Goal: Task Accomplishment & Management: Complete application form

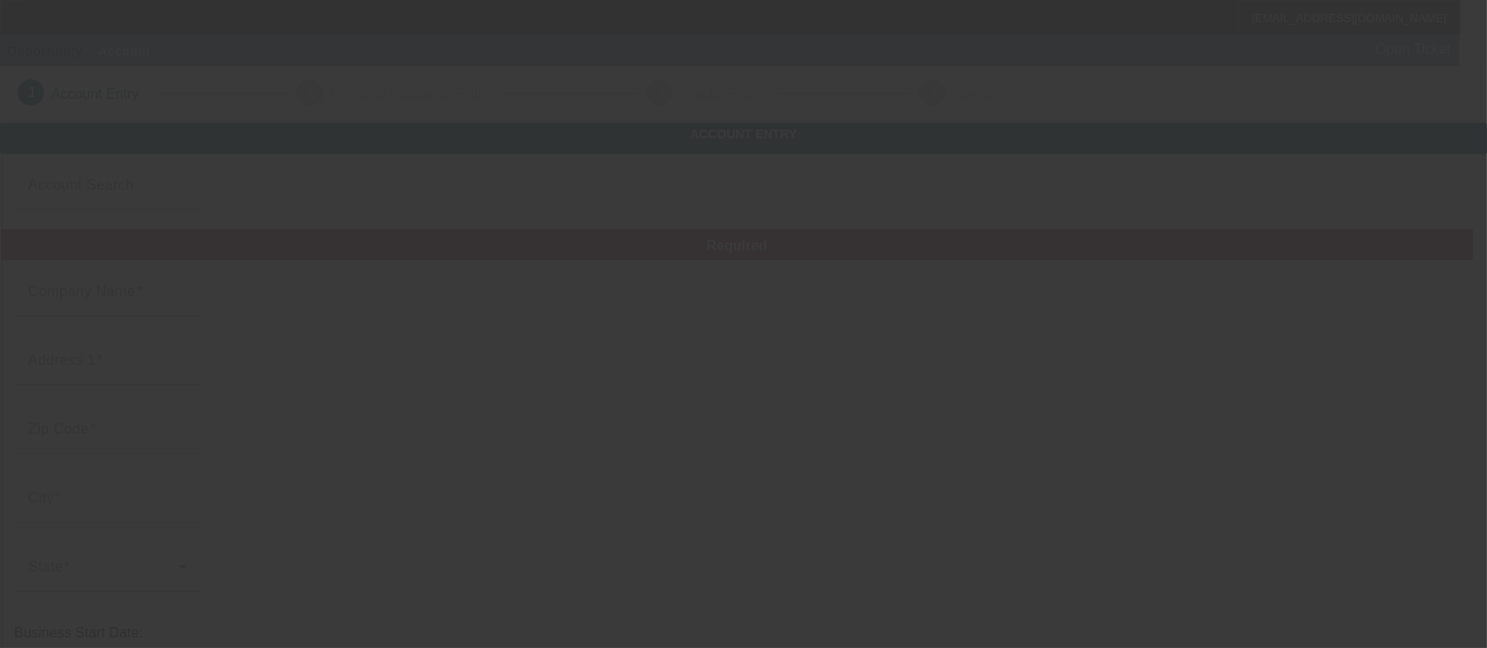
type input "[PERSON_NAME] Logging Inc"
type input "[STREET_ADDRESS]"
type input "37051"
type input "Cumberland Furnace"
type input "[PHONE_NUMBER]"
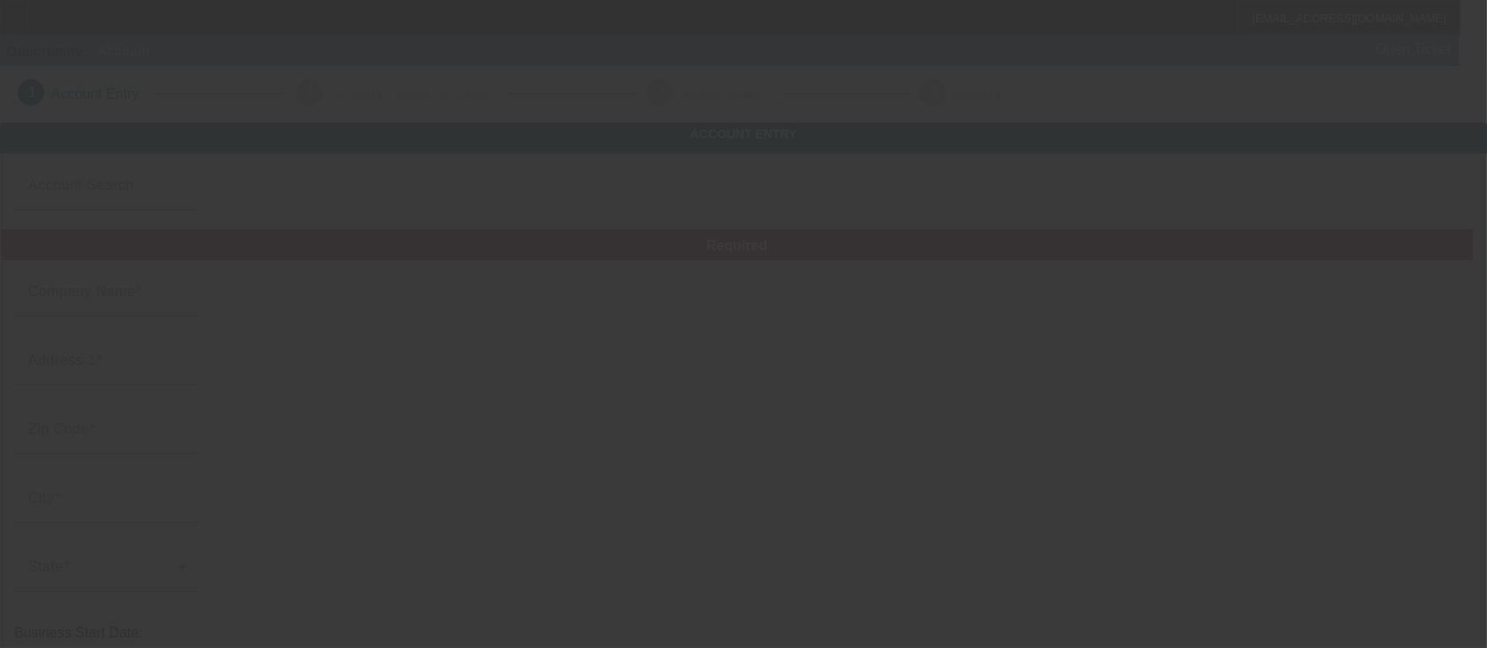
type input "jarmanlogging@att.net"
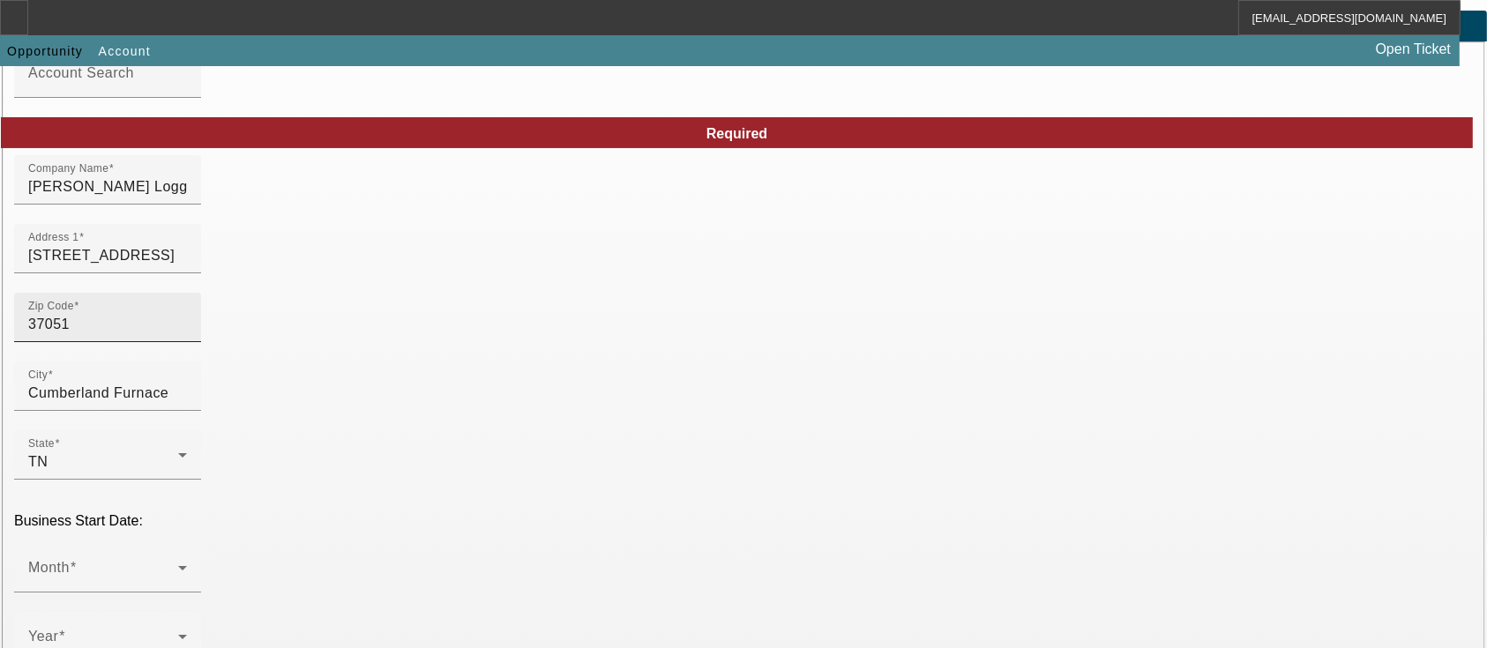
scroll to position [235, 0]
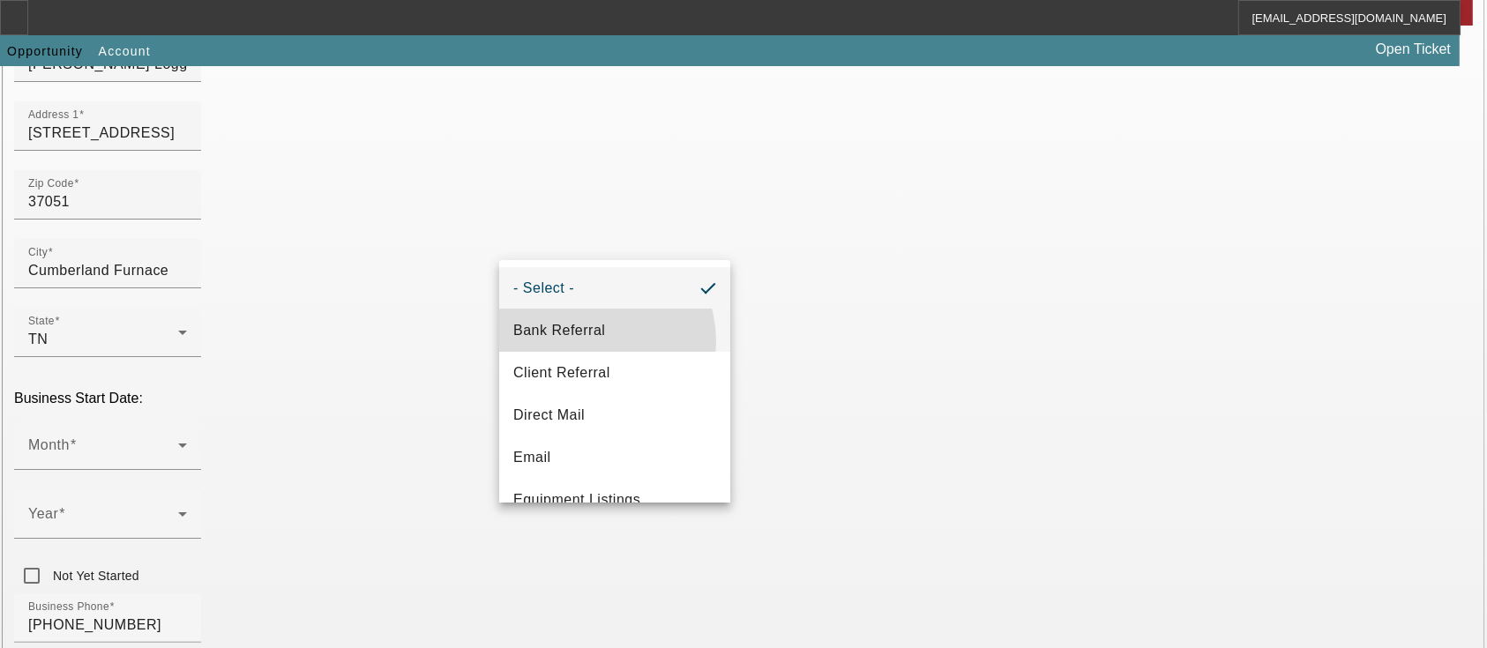
click at [579, 342] on mat-option "Bank Referral" at bounding box center [614, 331] width 231 height 42
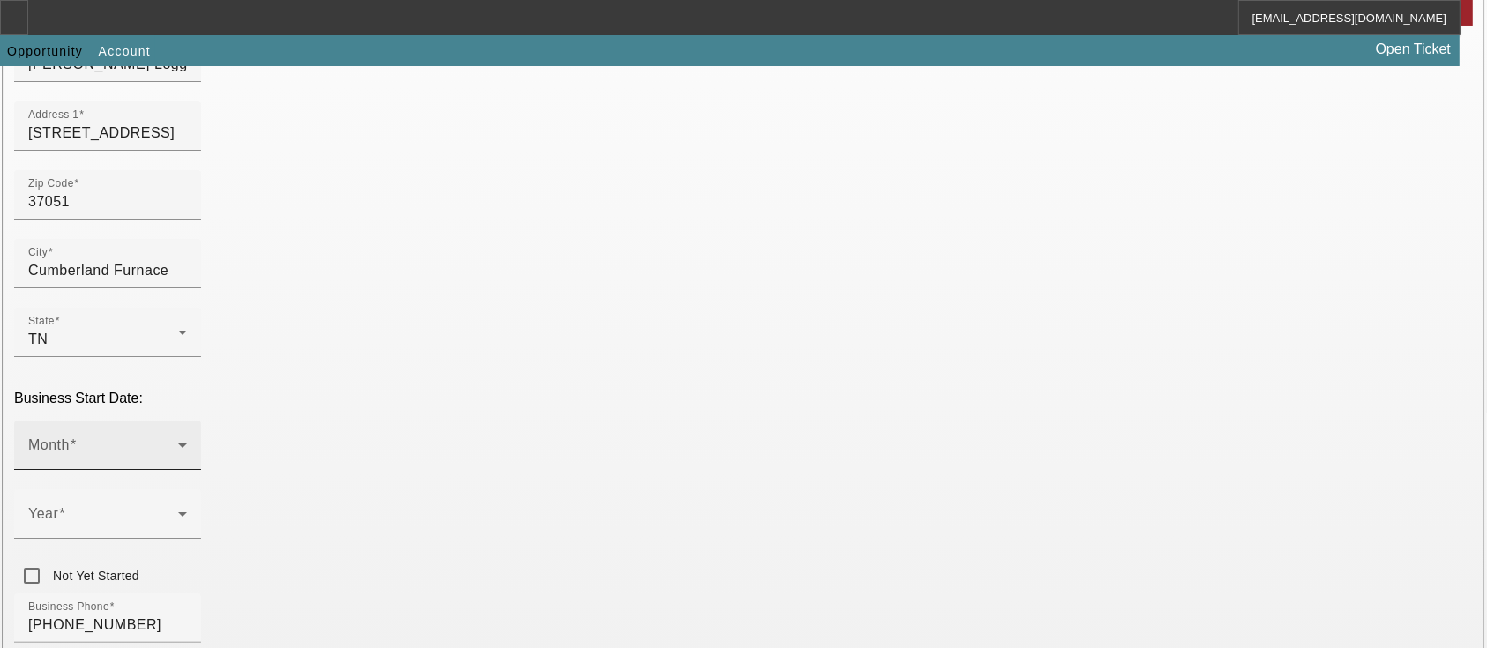
click at [193, 435] on icon at bounding box center [182, 445] width 21 height 21
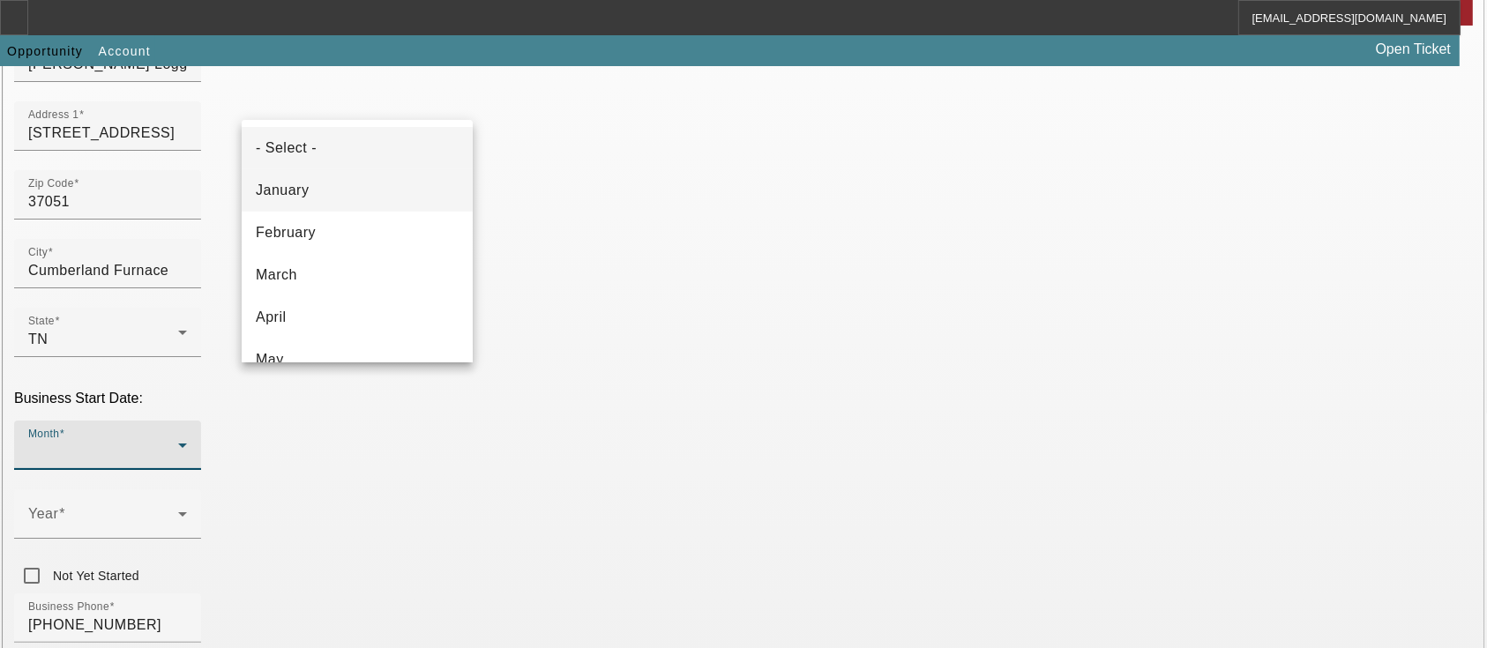
click at [350, 186] on mat-option "January" at bounding box center [357, 190] width 231 height 42
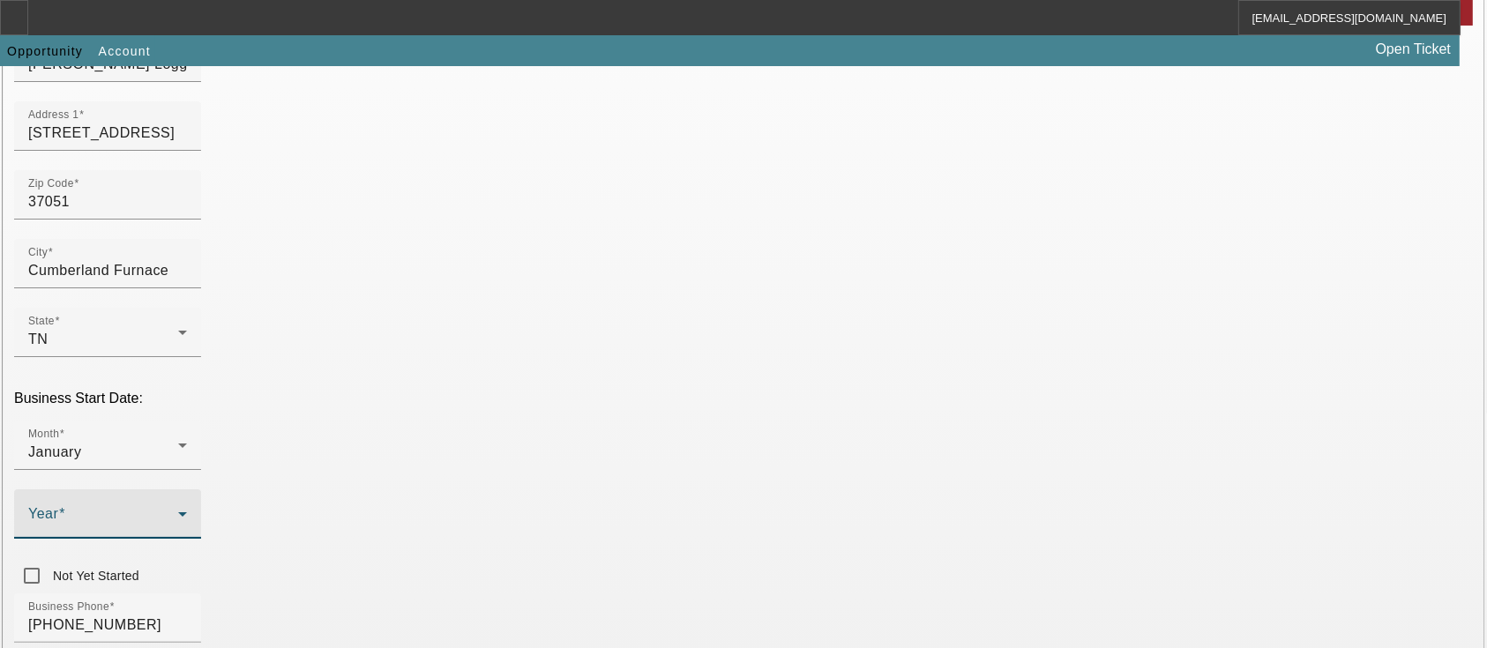
click at [178, 511] on span at bounding box center [103, 521] width 150 height 21
click at [551, 236] on mat-option "1998" at bounding box center [550, 242] width 102 height 42
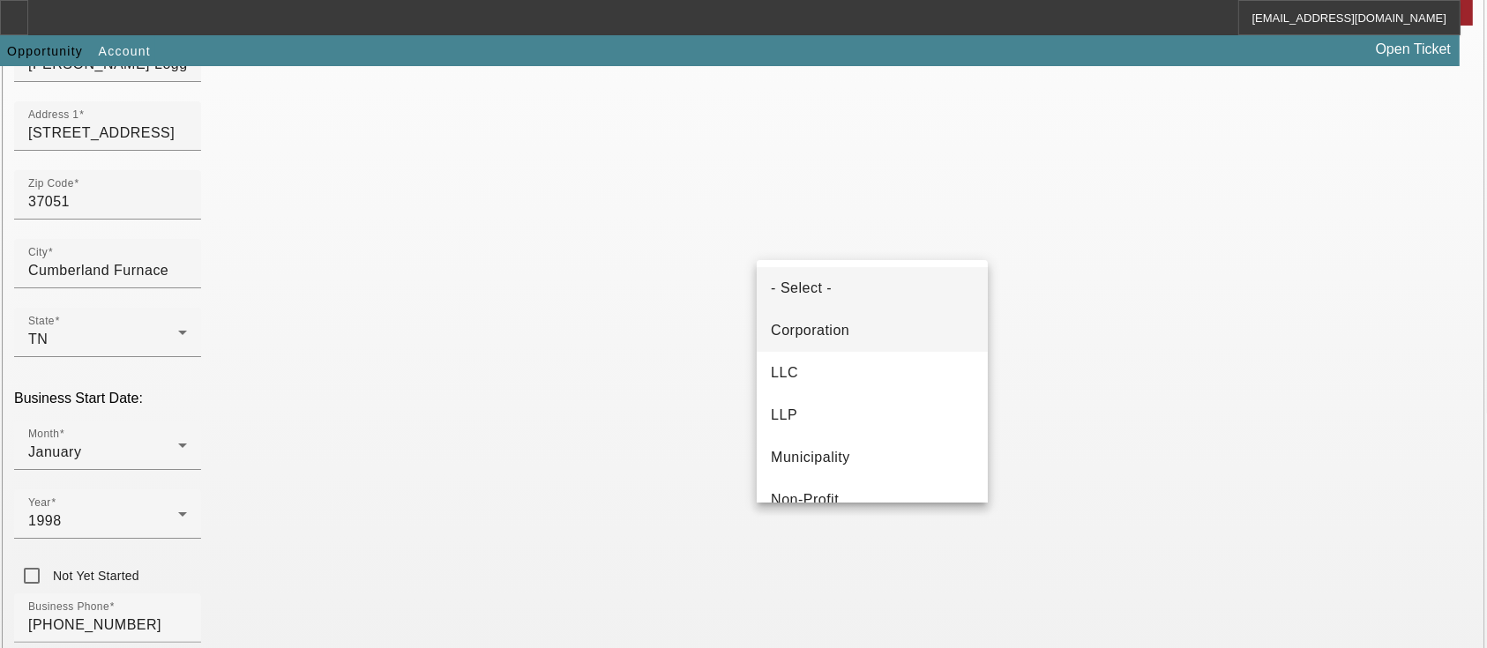
click at [918, 341] on mat-option "Corporation" at bounding box center [872, 331] width 231 height 42
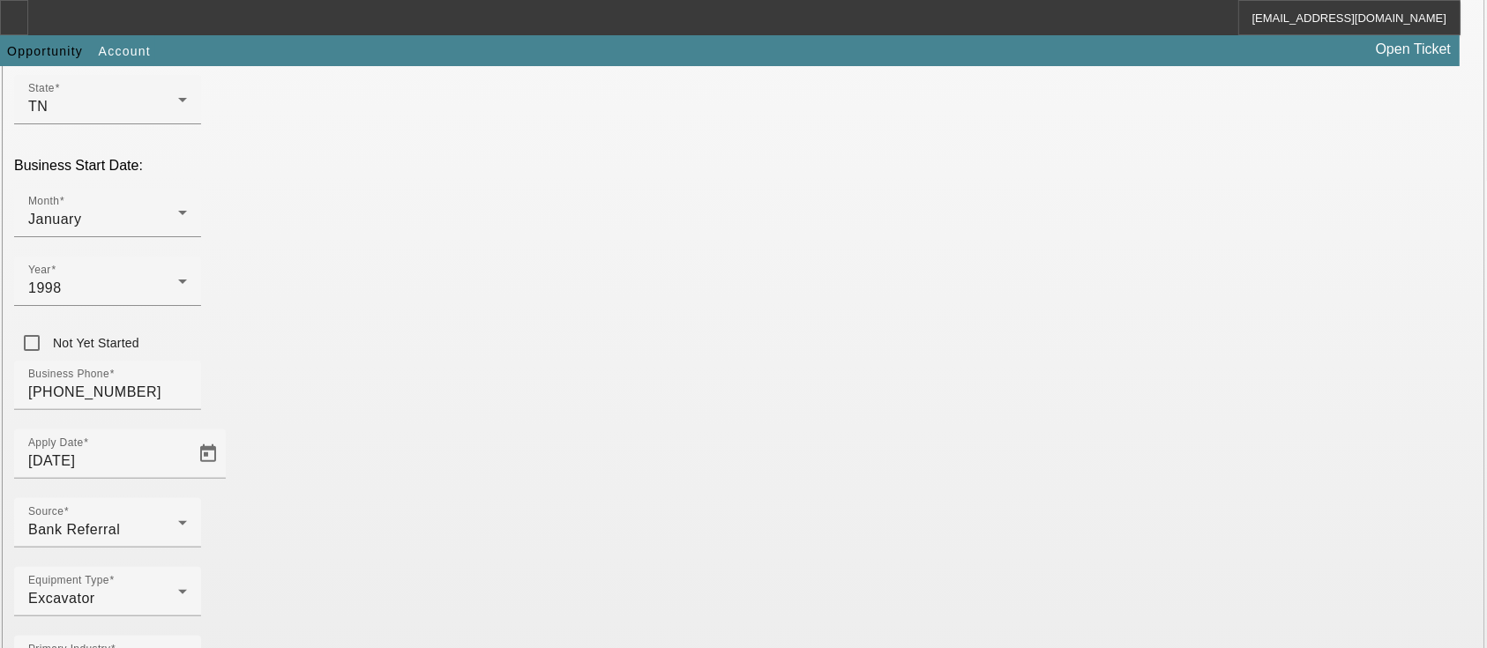
type input "455611375"
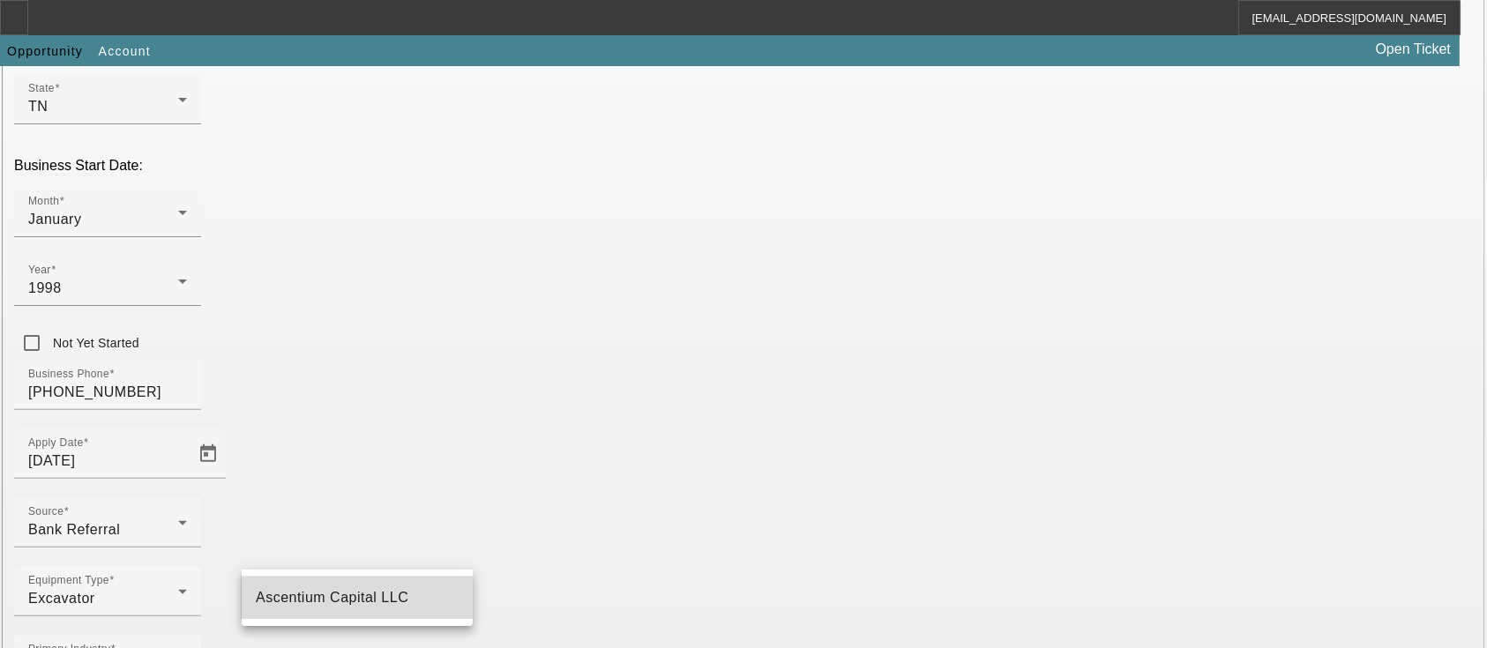
click at [346, 591] on span "Ascentium Capital LLC" at bounding box center [332, 597] width 153 height 15
type input "Ascentium Capital LLC"
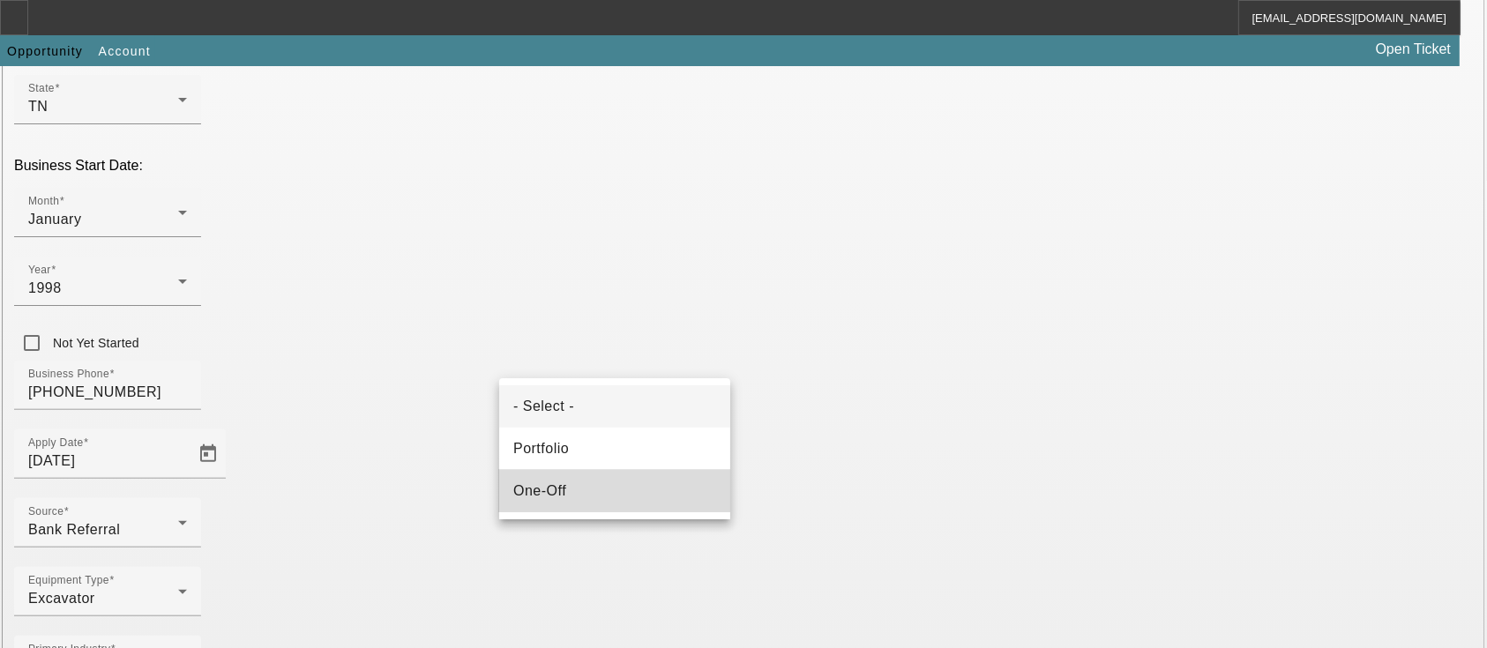
click at [593, 483] on mat-option "One-Off" at bounding box center [614, 491] width 231 height 42
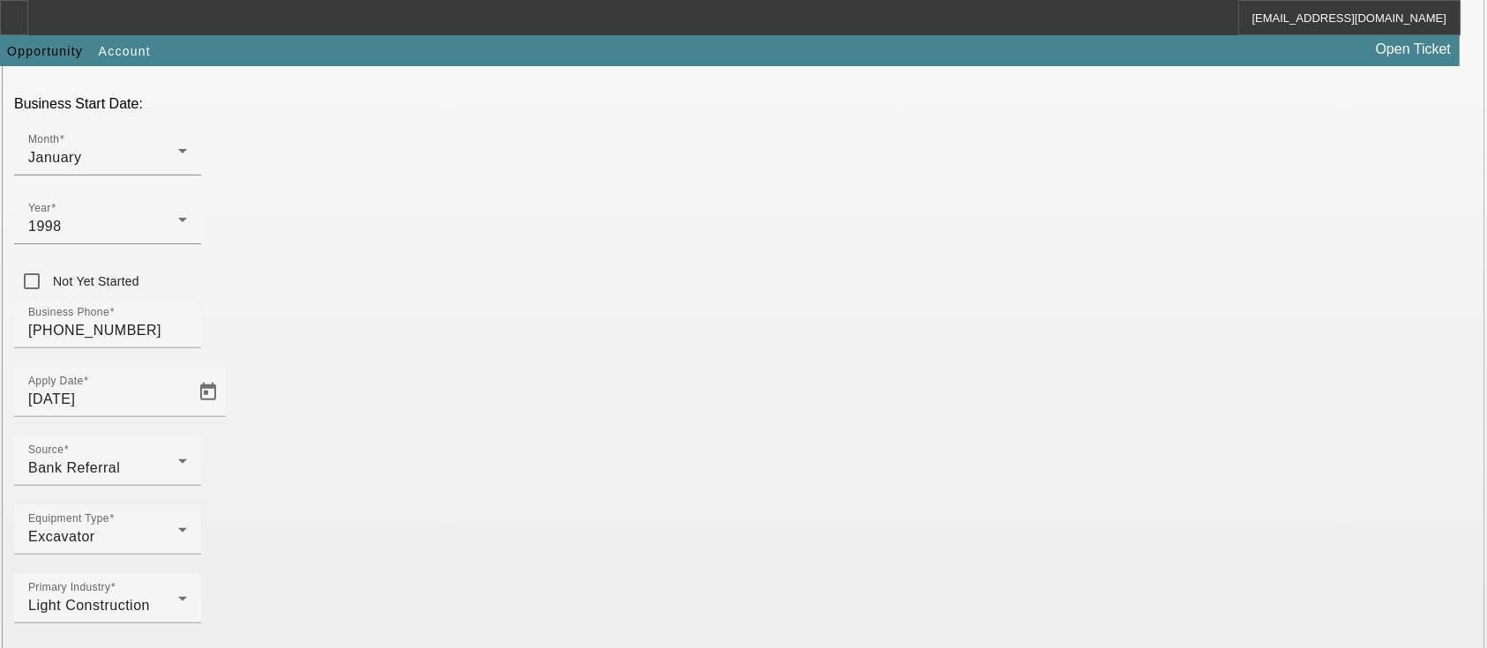
scroll to position [577, 0]
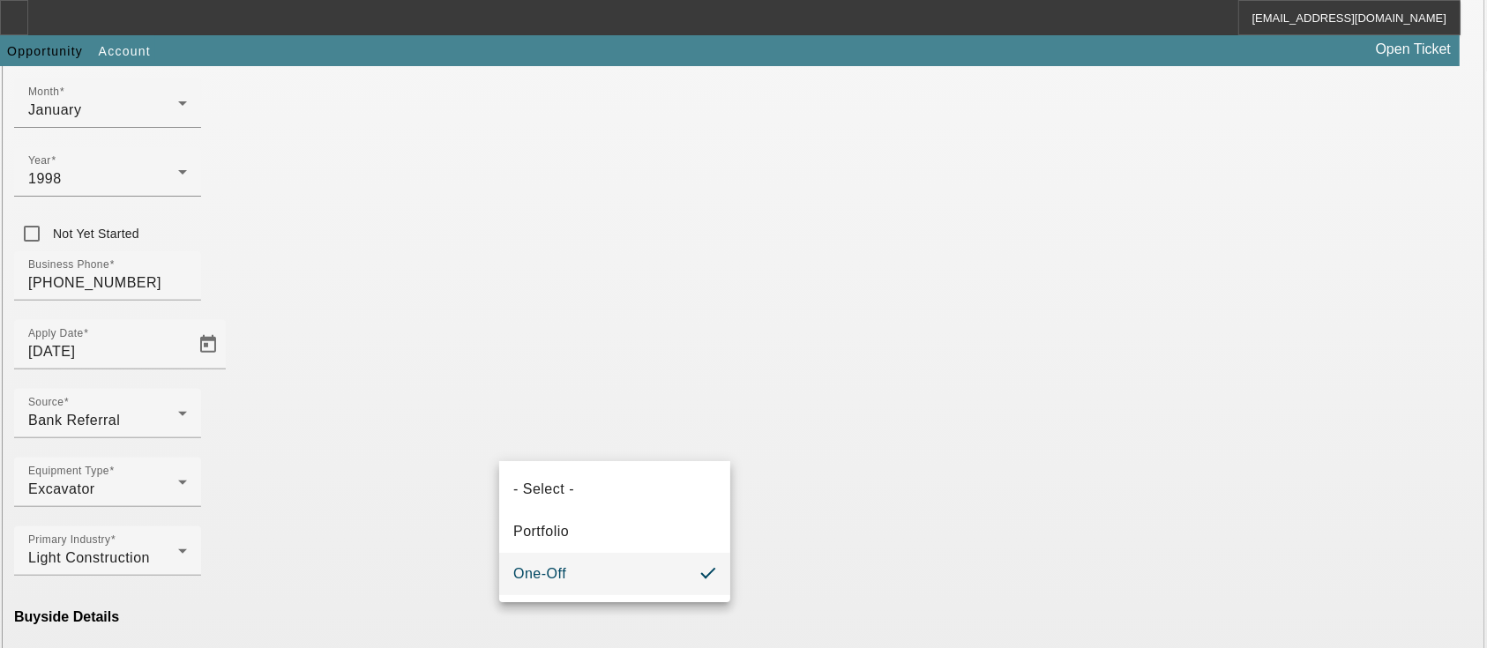
click at [706, 443] on div at bounding box center [743, 324] width 1487 height 648
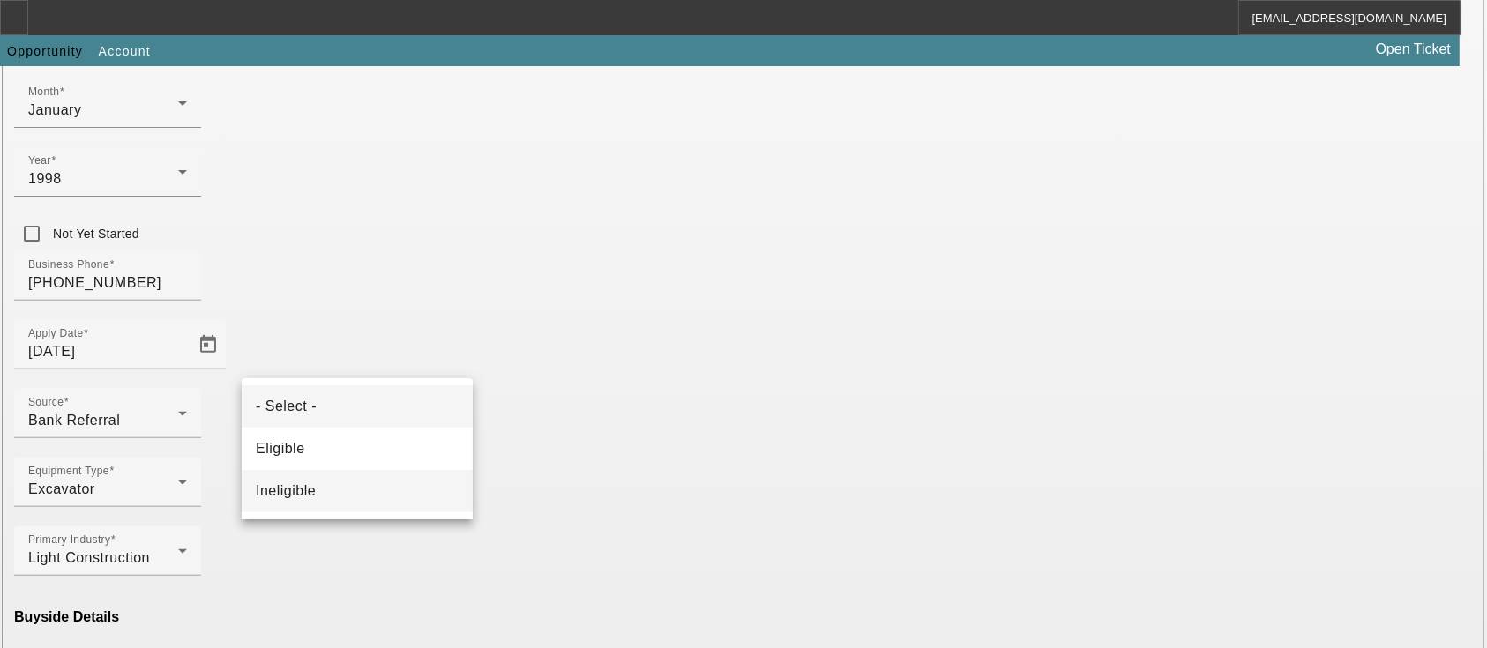
click at [317, 493] on mat-option "Ineligible" at bounding box center [357, 491] width 231 height 42
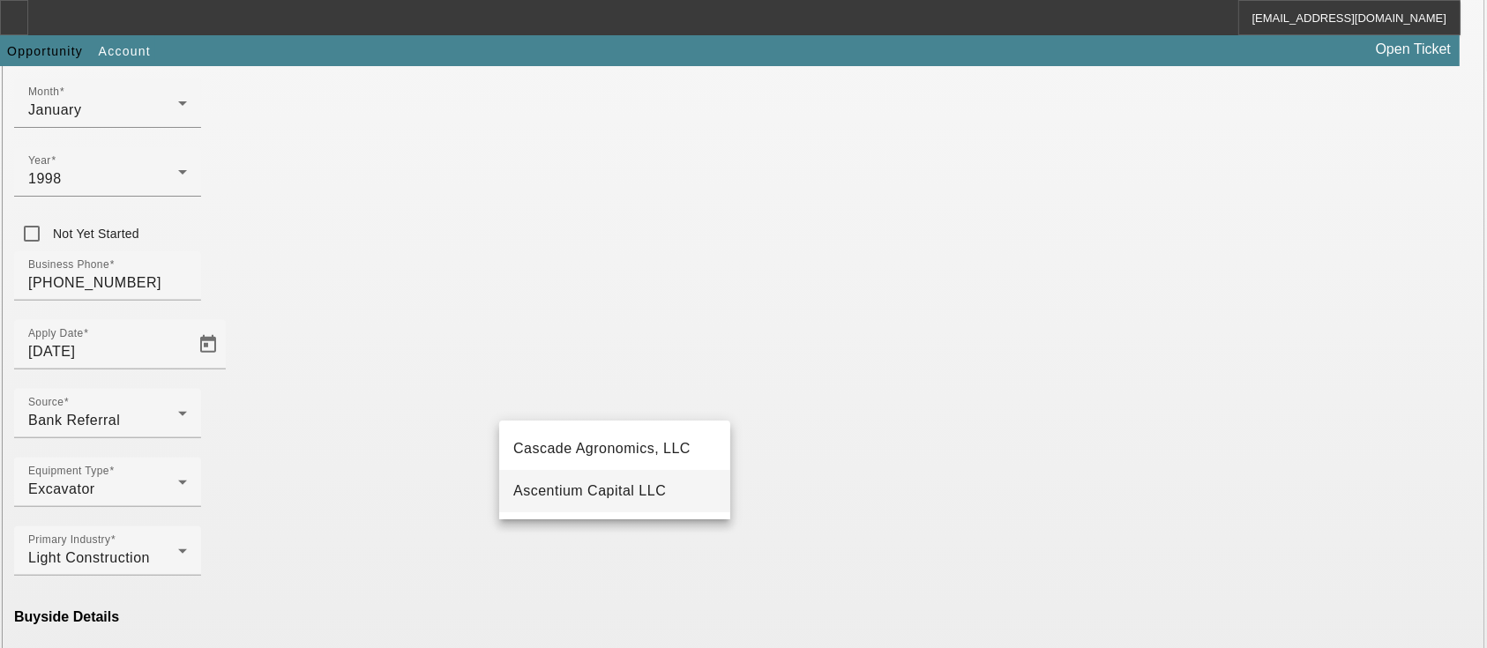
click at [579, 490] on span "Ascentium Capital LLC" at bounding box center [589, 490] width 153 height 15
type input "Ascentium Capital LLC"
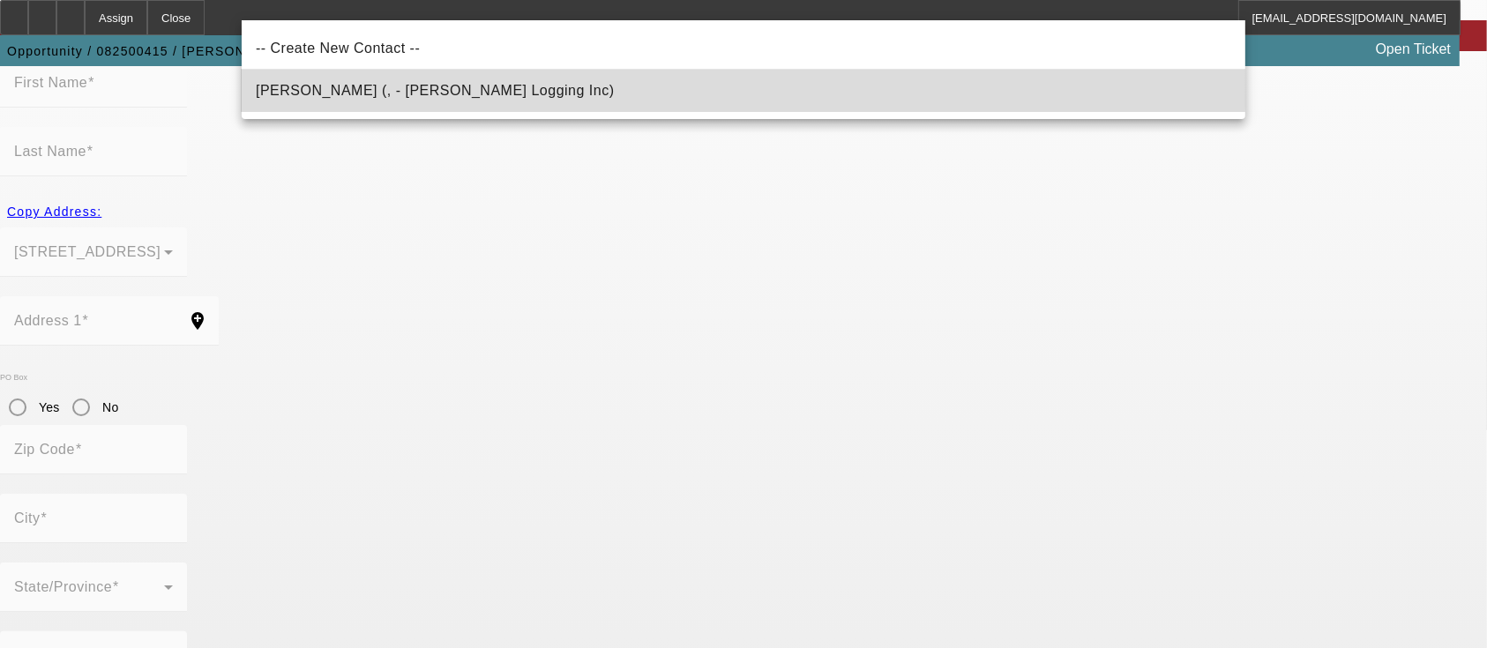
click at [576, 79] on mat-option "Jarman, Michael (, - Jarman Logging Inc)" at bounding box center [744, 91] width 1004 height 42
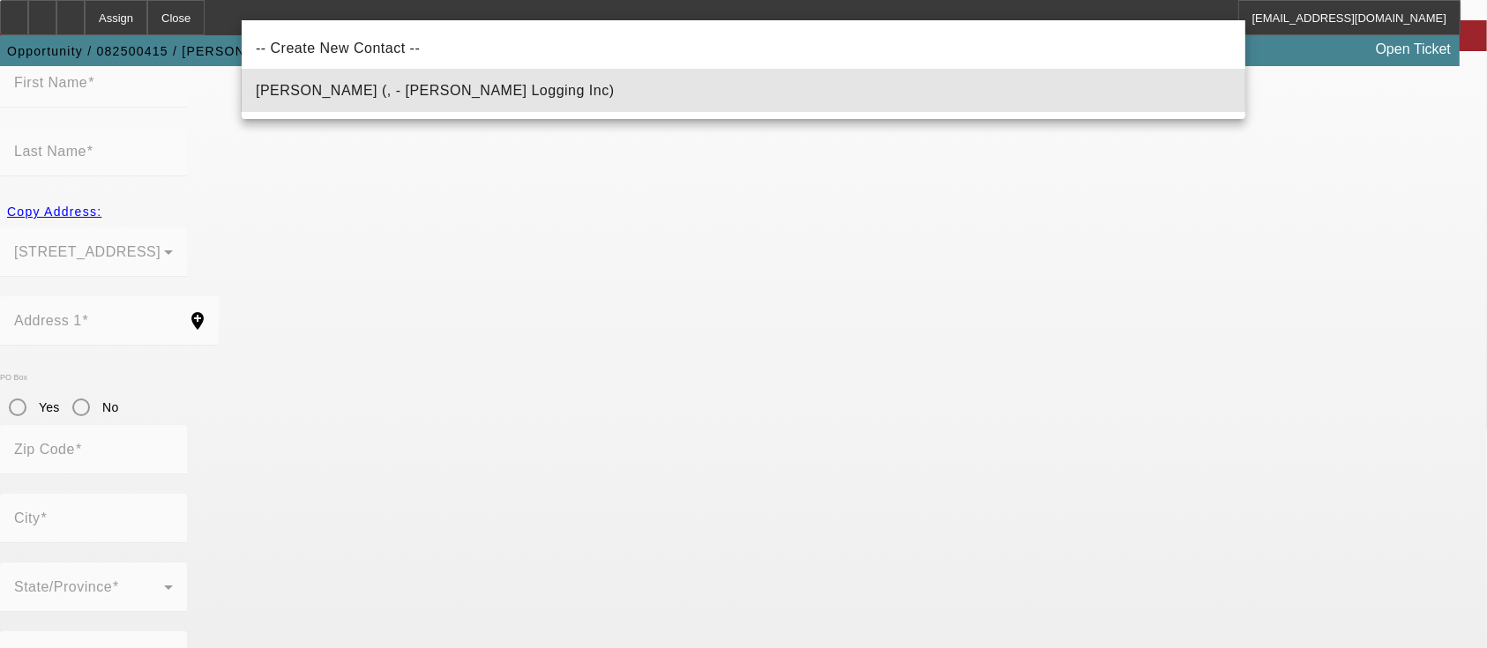
type input "Jarman, Michael (, - Jarman Logging Inc)"
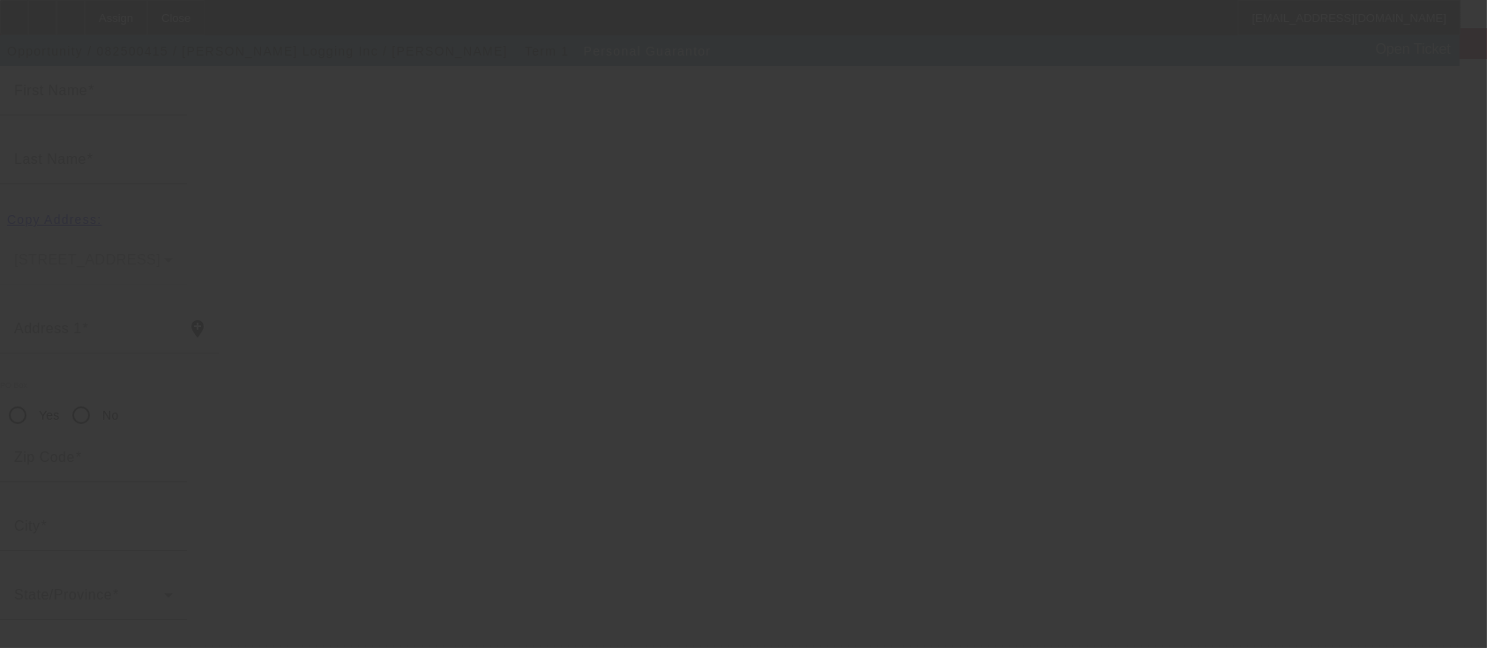
type input "Michael"
type input "Jarman"
radio input "true"
type input "[PHONE_NUMBER]"
type input "jarmanlogging@att.net"
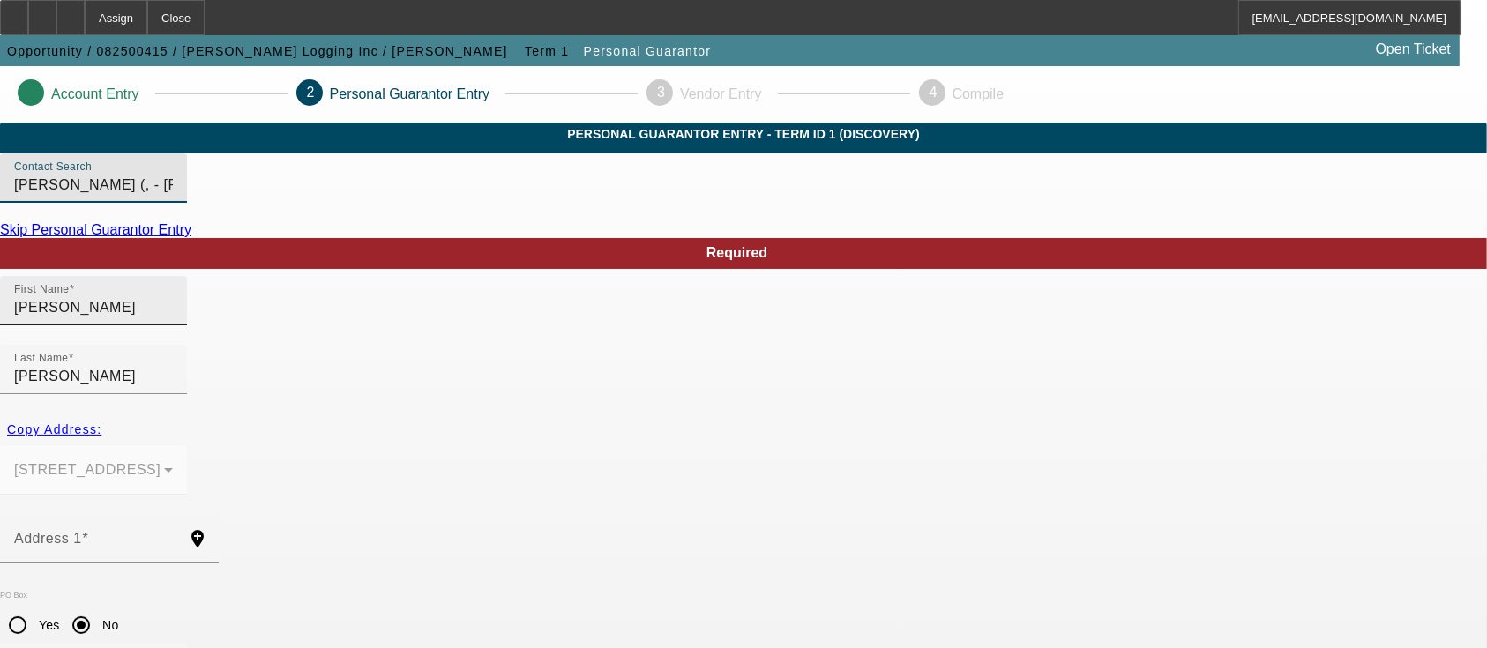
scroll to position [117, 0]
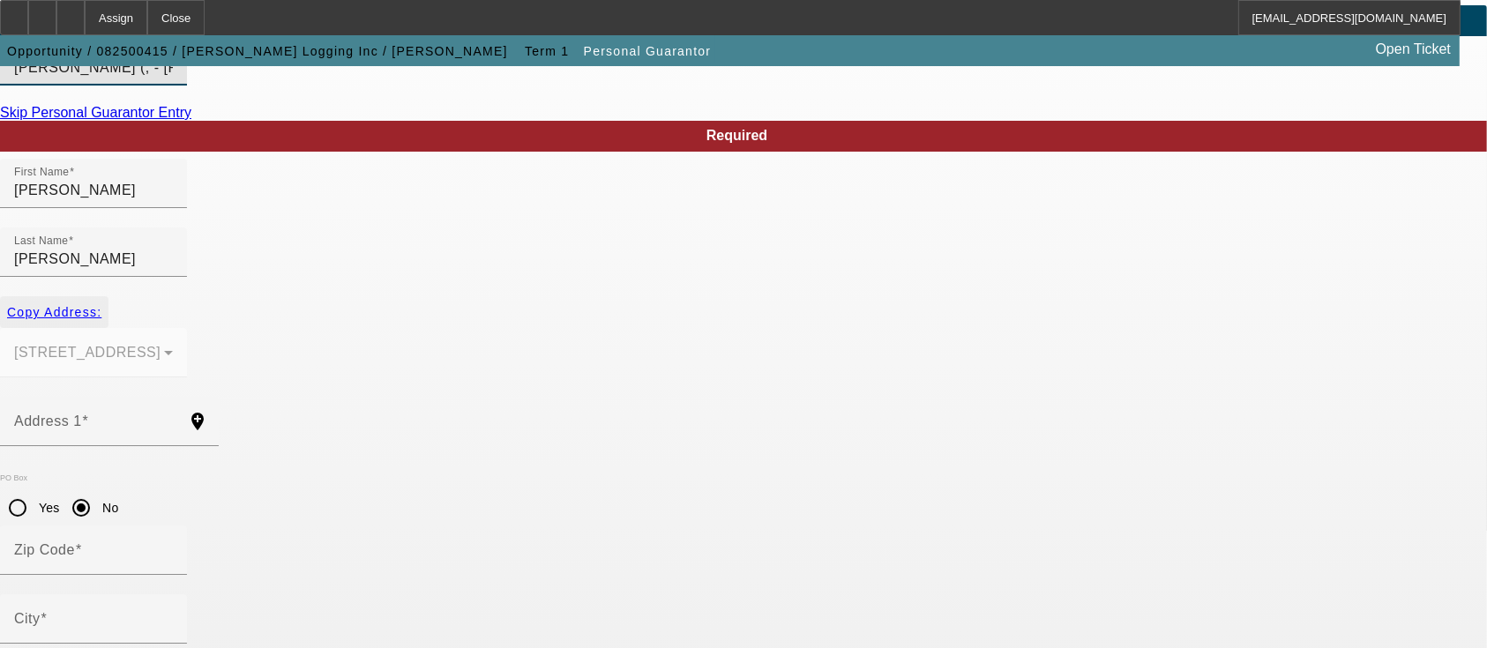
click at [109, 291] on span "button" at bounding box center [54, 312] width 109 height 42
type input "2363 Raney Camp Hollow Rd"
radio input "false"
type input "37051"
type input "Cumberland Furnace"
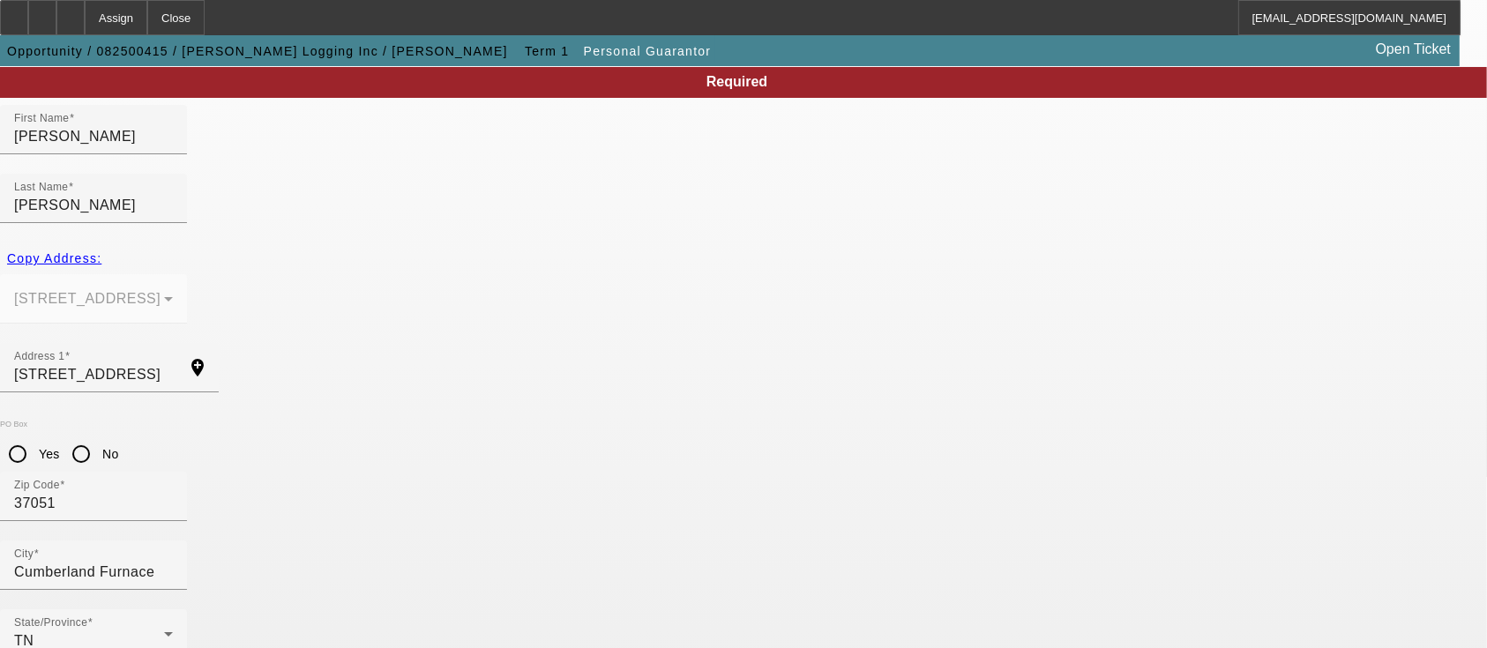
scroll to position [218, 0]
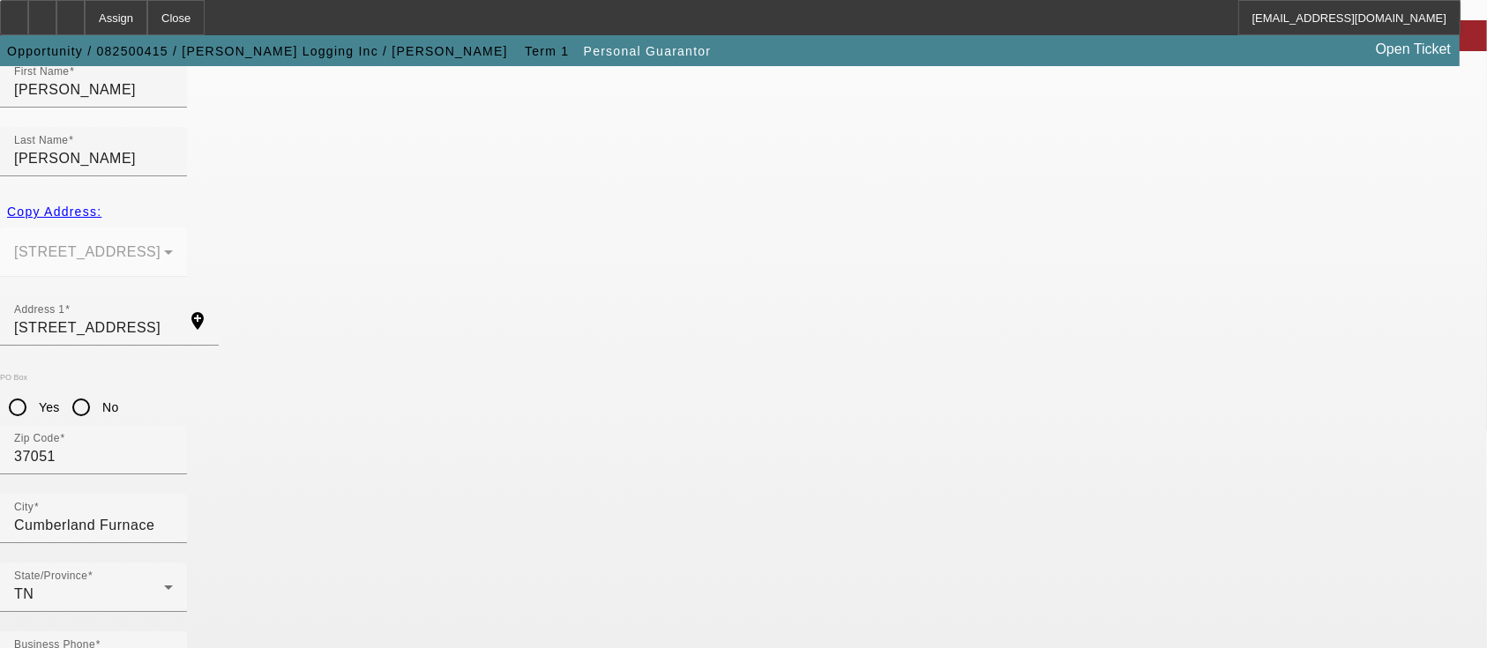
type input "413-49-0772"
drag, startPoint x: 835, startPoint y: 611, endPoint x: 697, endPoint y: 510, distance: 171.2
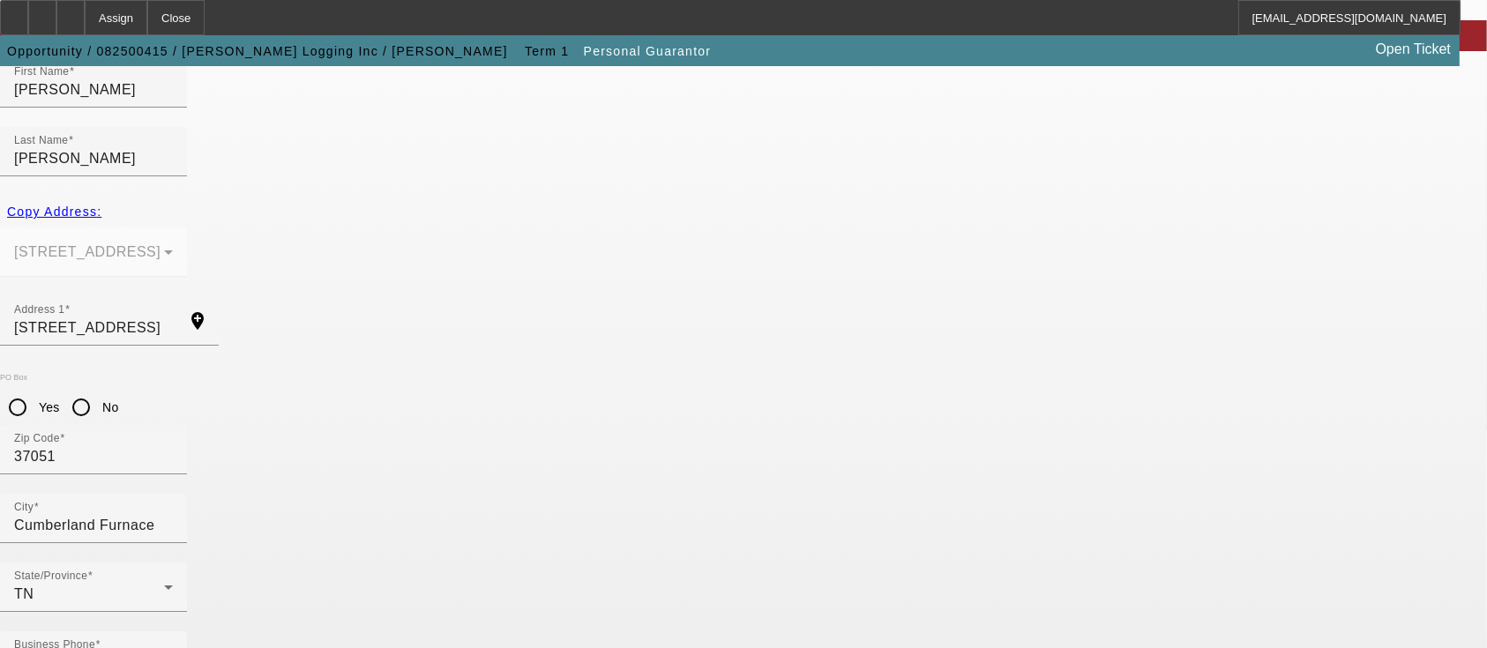
type input "100"
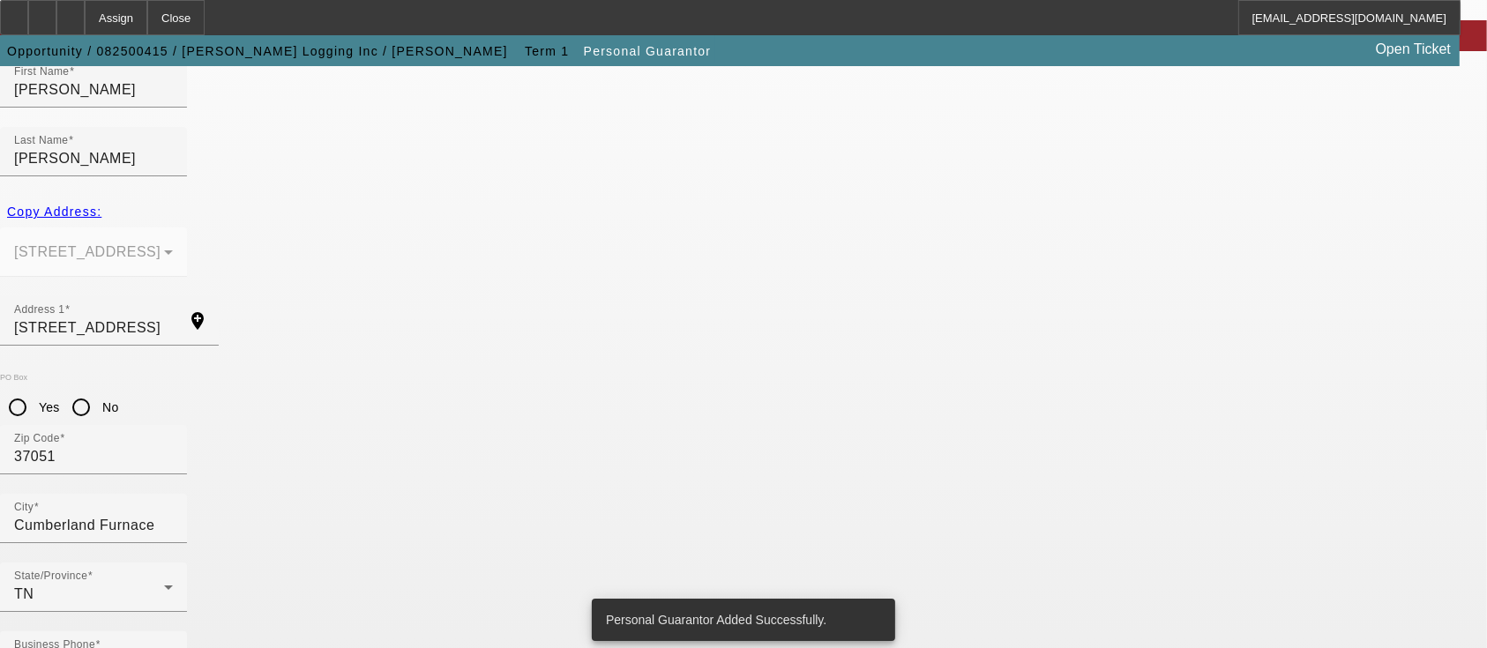
scroll to position [0, 0]
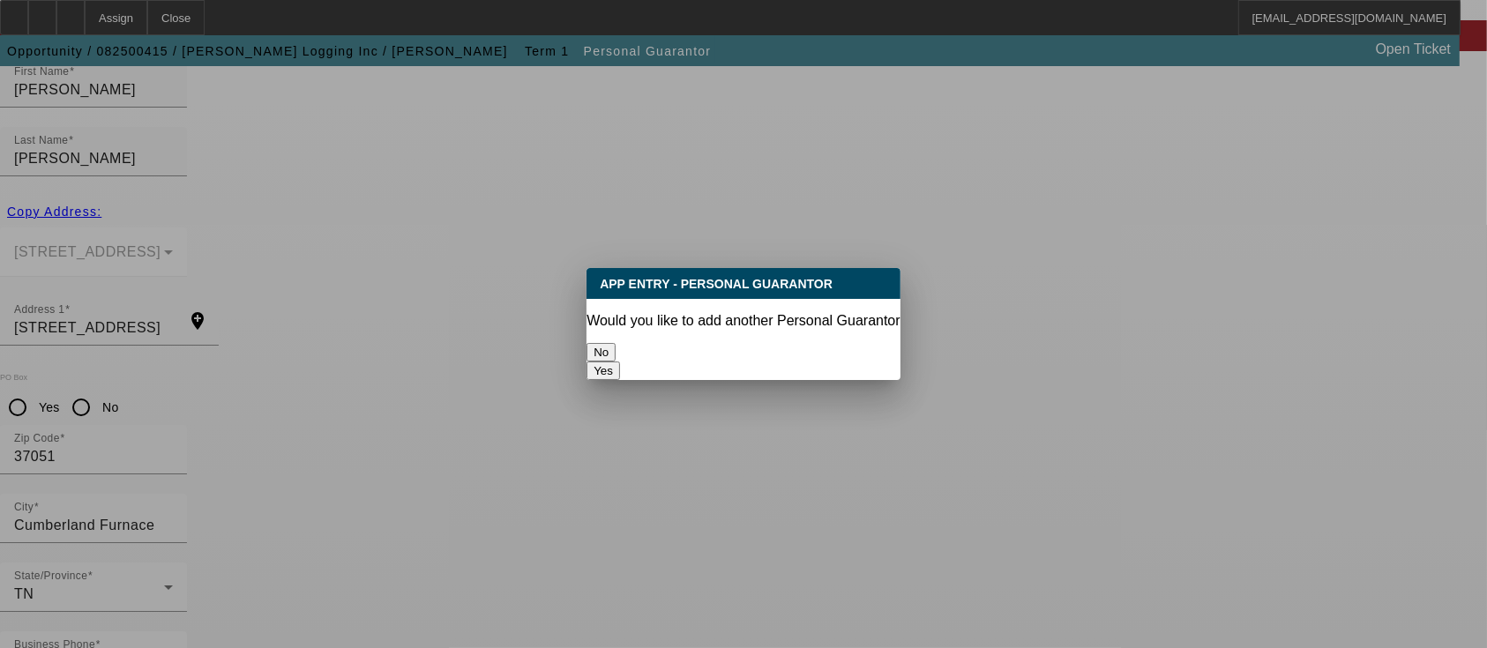
click at [616, 343] on button "No" at bounding box center [601, 352] width 29 height 19
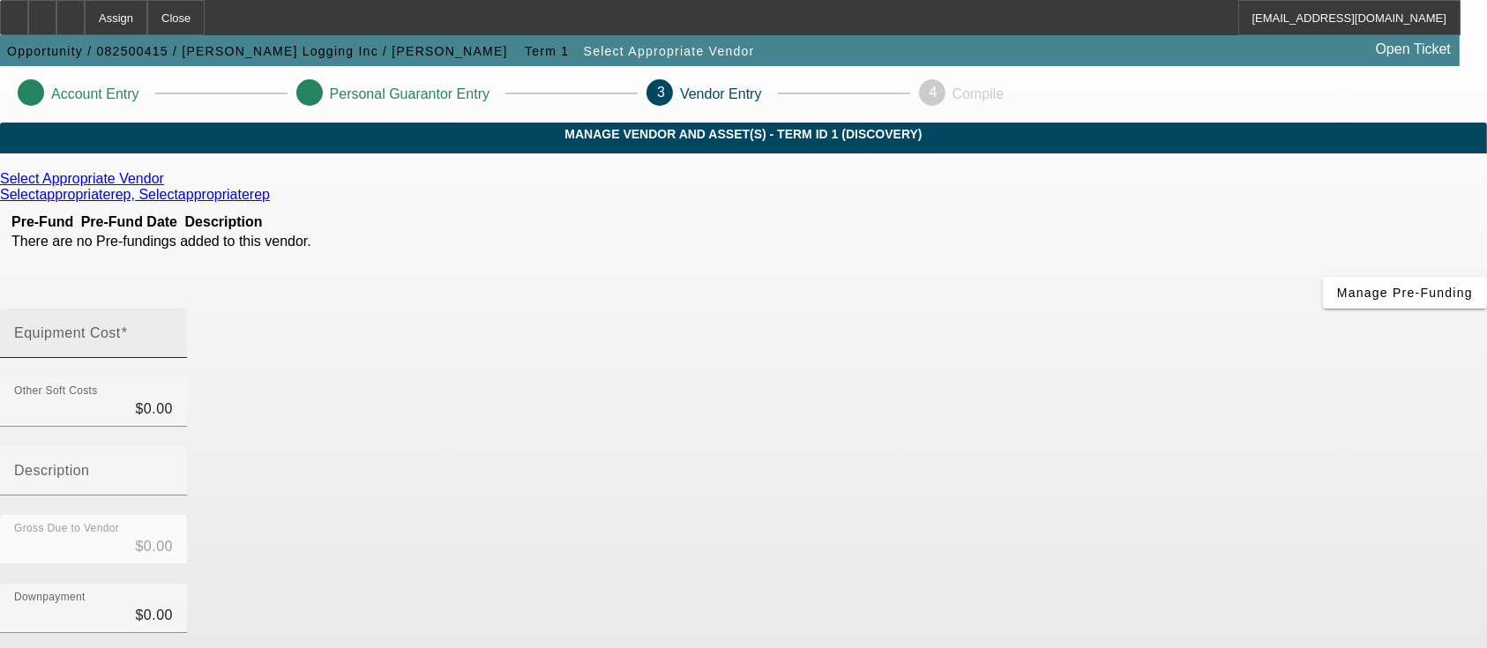
click at [173, 309] on div "Equipment Cost" at bounding box center [93, 333] width 159 height 49
type input "1"
type input "$1.00"
type input "12"
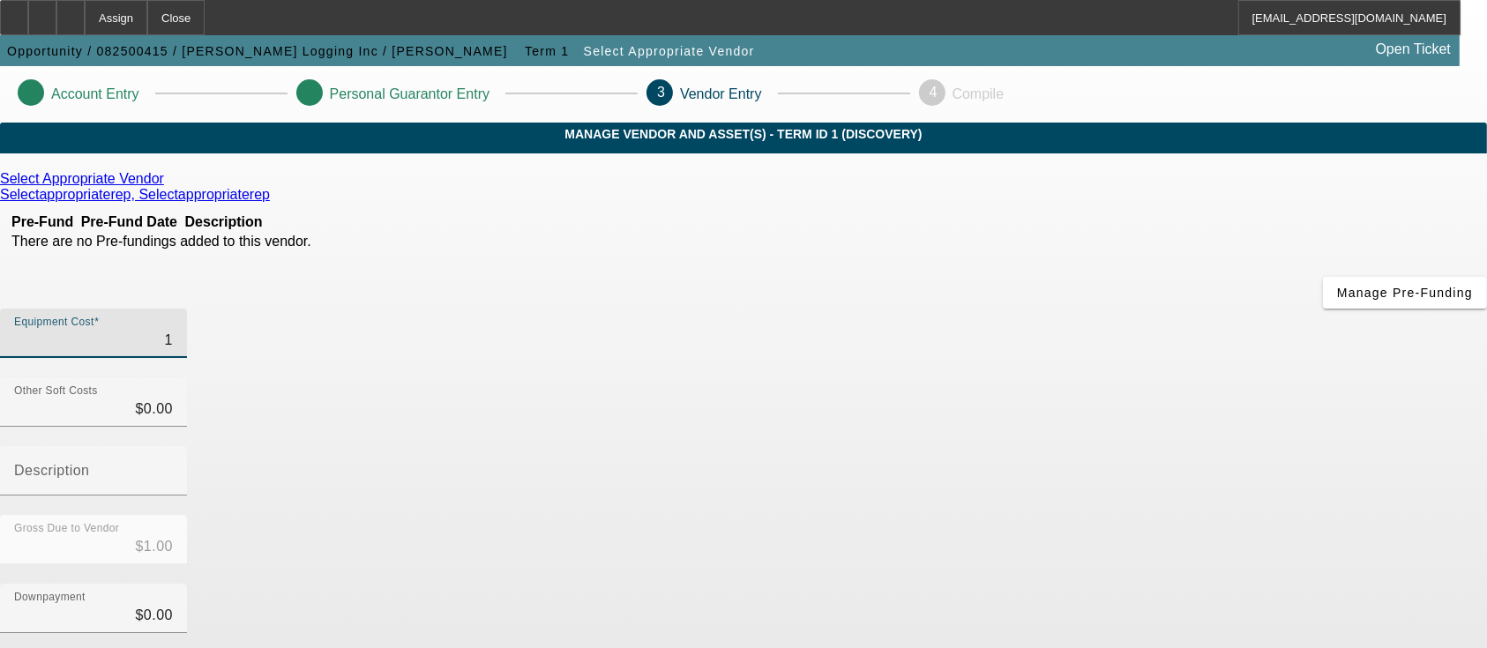
type input "$12.00"
type input "120"
type input "$120.00"
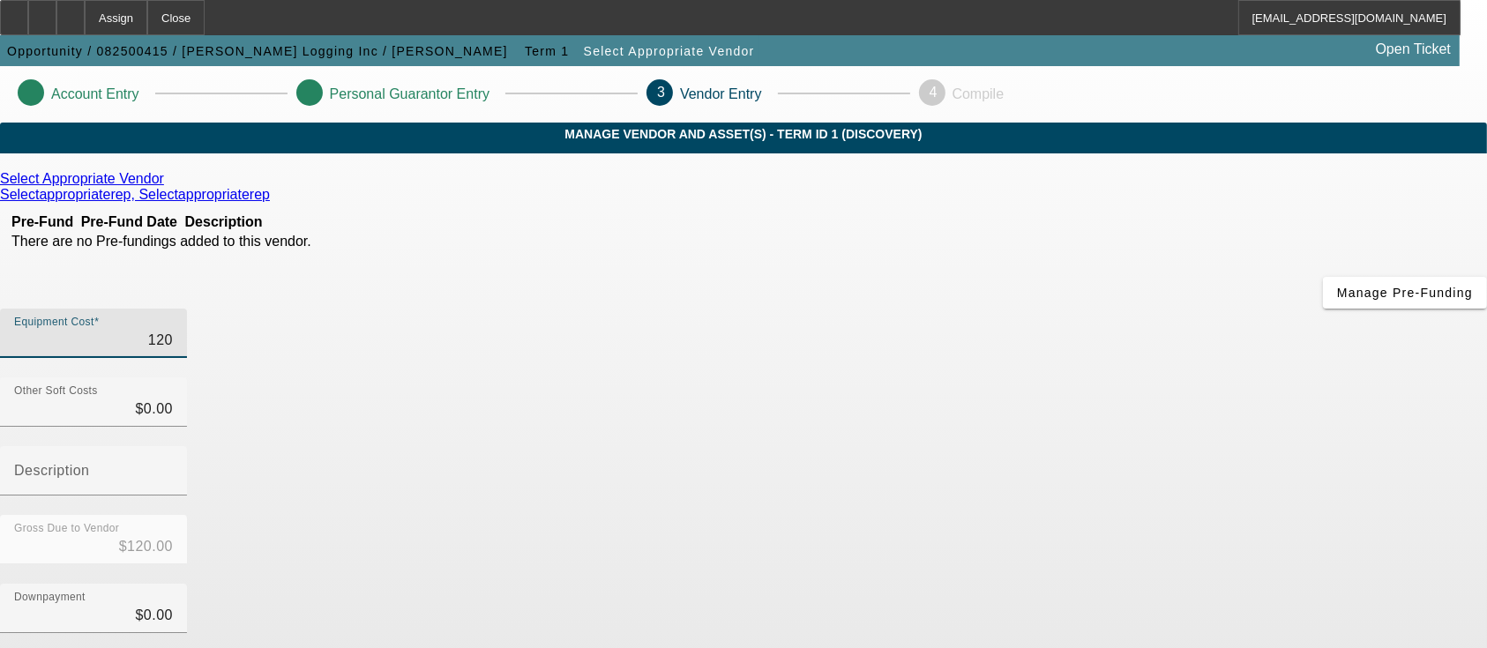
type input "1200"
type input "$1,200.00"
type input "12000"
type input "$12,000.00"
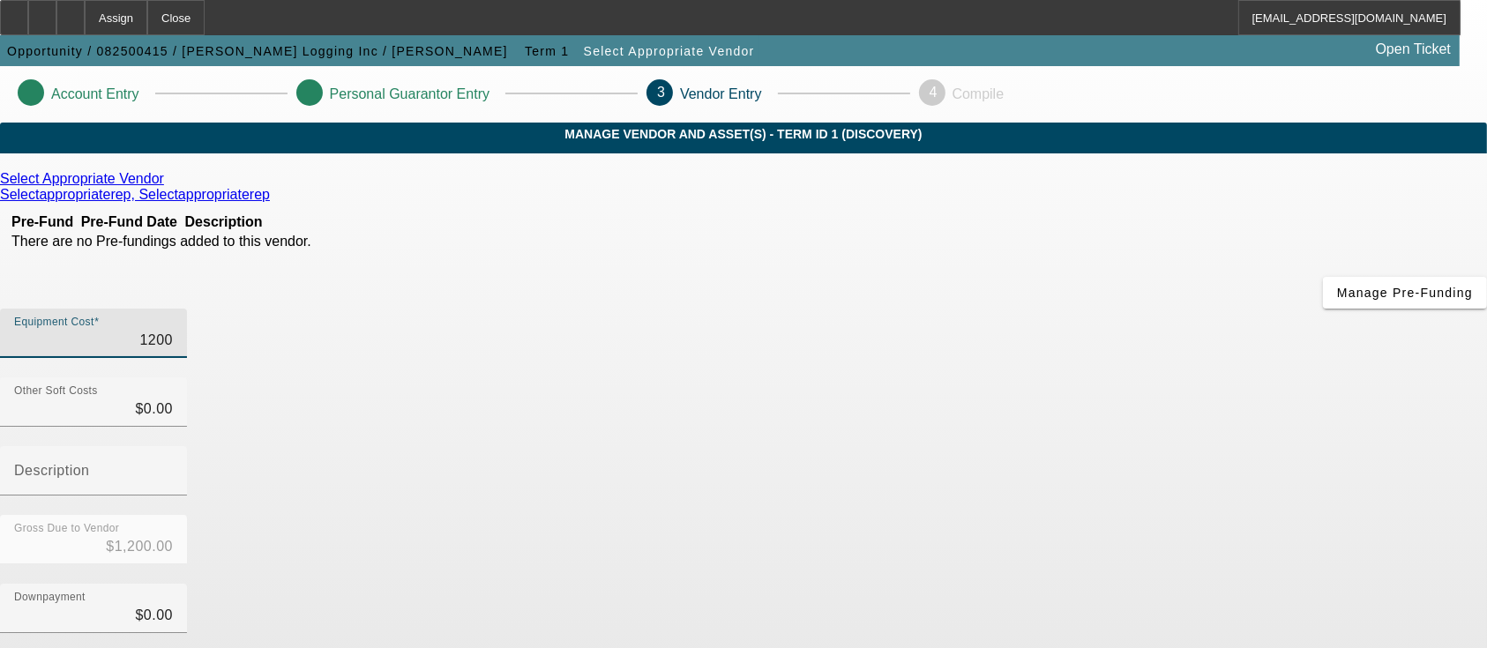
type input "$12,000.00"
type input "120000"
type input "$120,000.00"
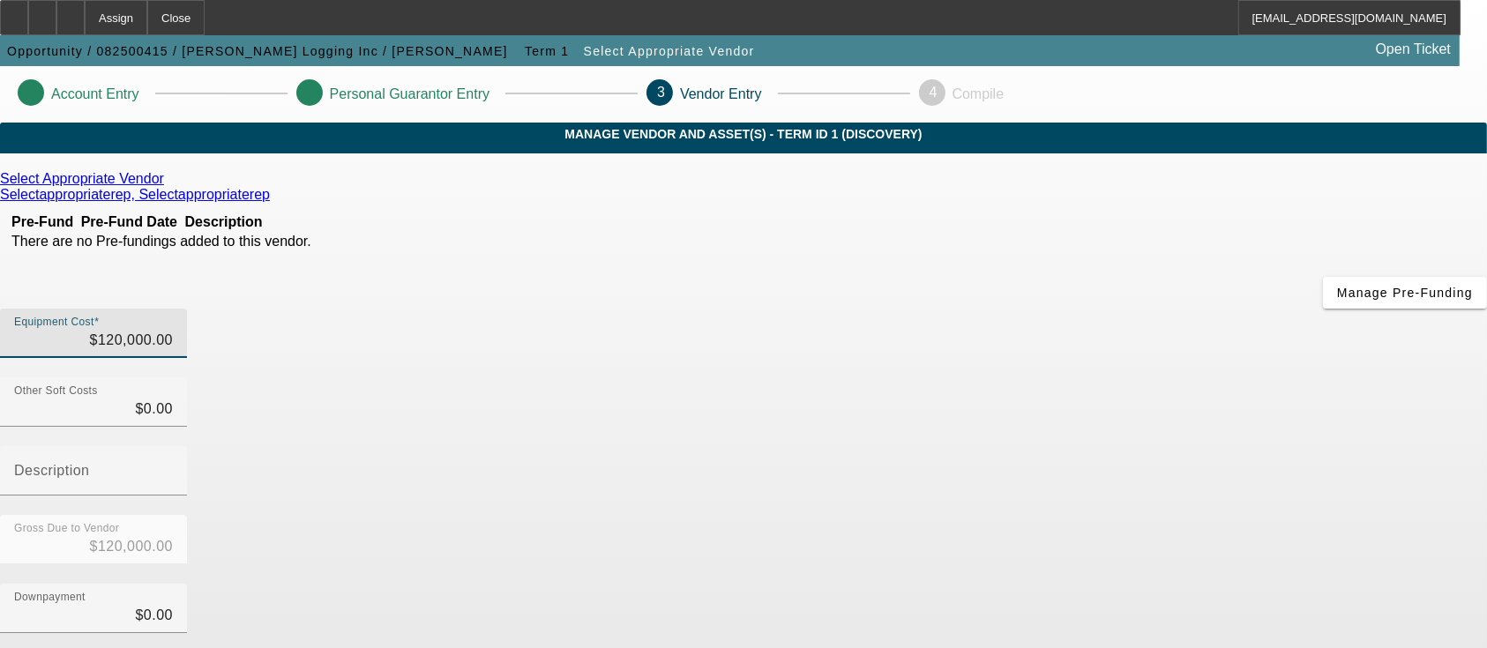
click at [169, 186] on icon at bounding box center [169, 178] width 0 height 15
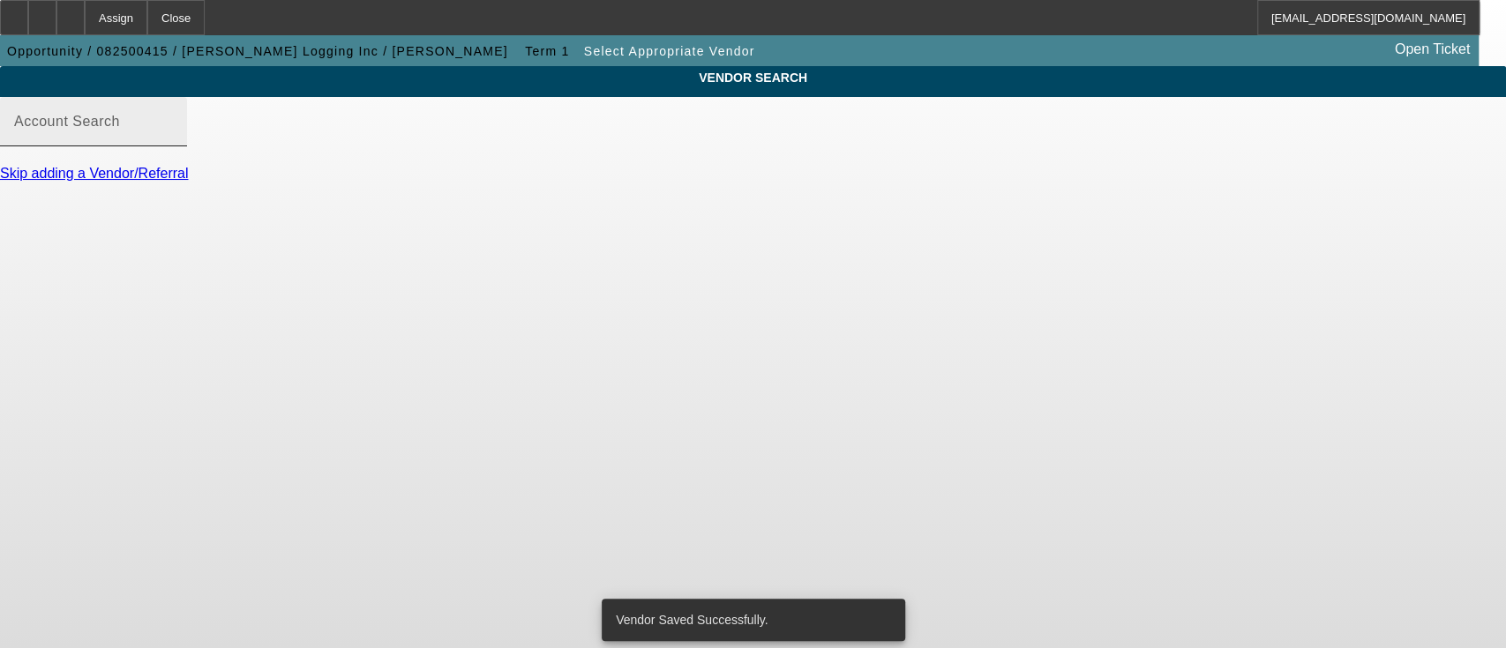
click at [120, 129] on mat-label "Account Search" at bounding box center [67, 121] width 106 height 15
click at [173, 139] on input "Account Search" at bounding box center [93, 128] width 159 height 21
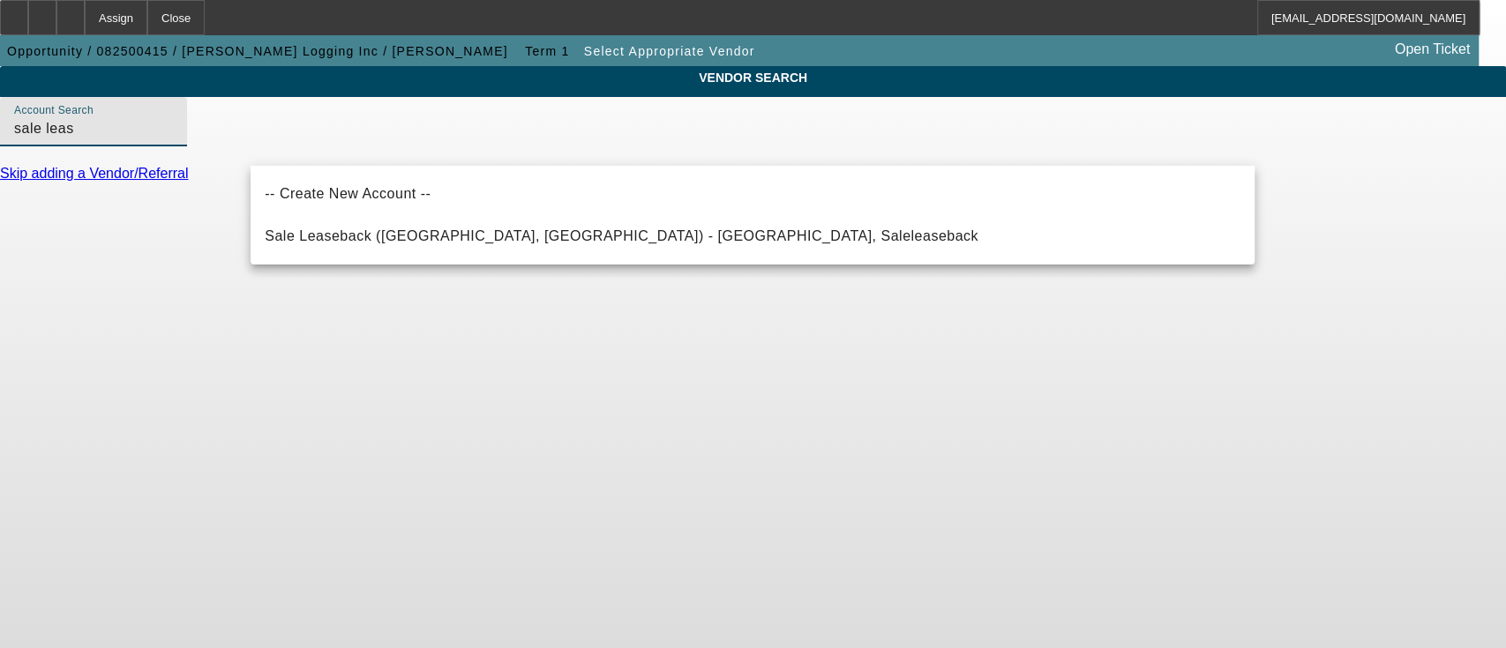
click at [320, 232] on span "Sale Leaseback (Northbrook, IL) - Saleleaseback, Saleleaseback" at bounding box center [622, 235] width 714 height 15
type input "Sale Leaseback (Northbrook, IL) - Saleleaseback, Saleleaseback"
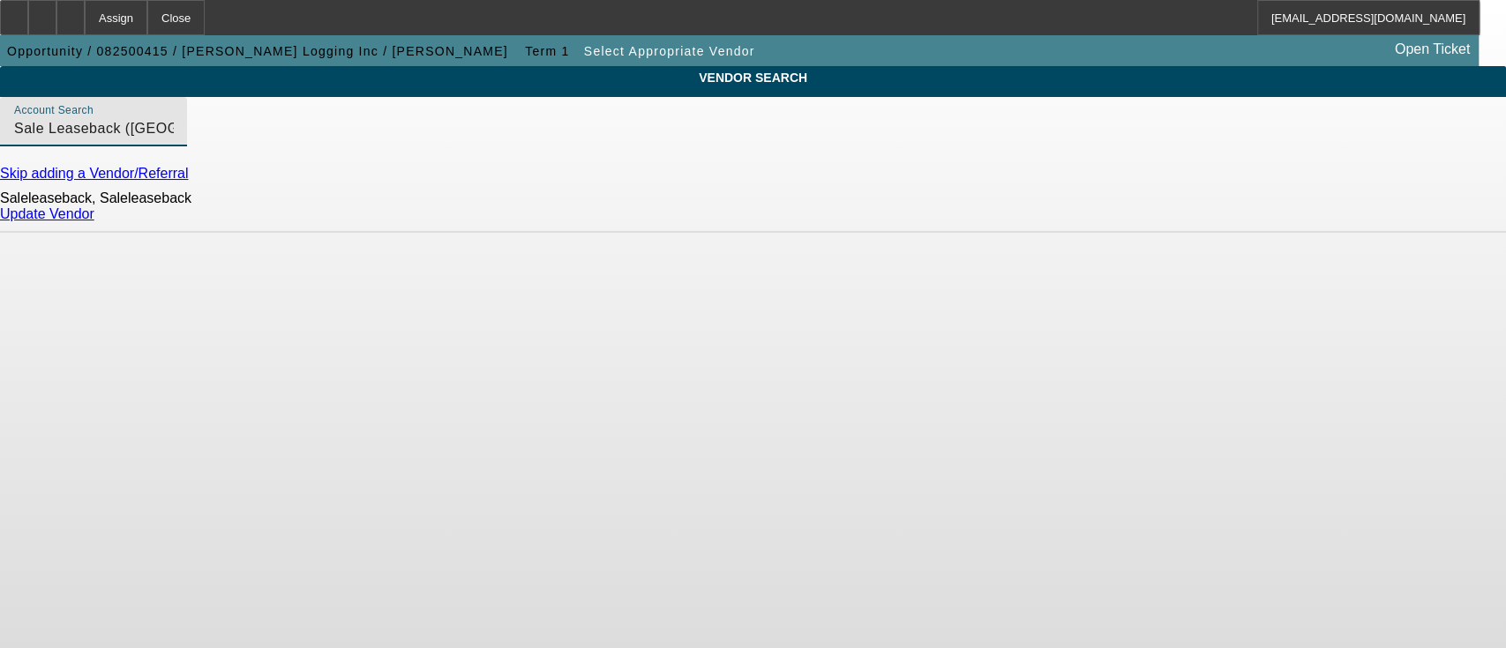
click at [94, 221] on link "Update Vendor" at bounding box center [47, 213] width 94 height 15
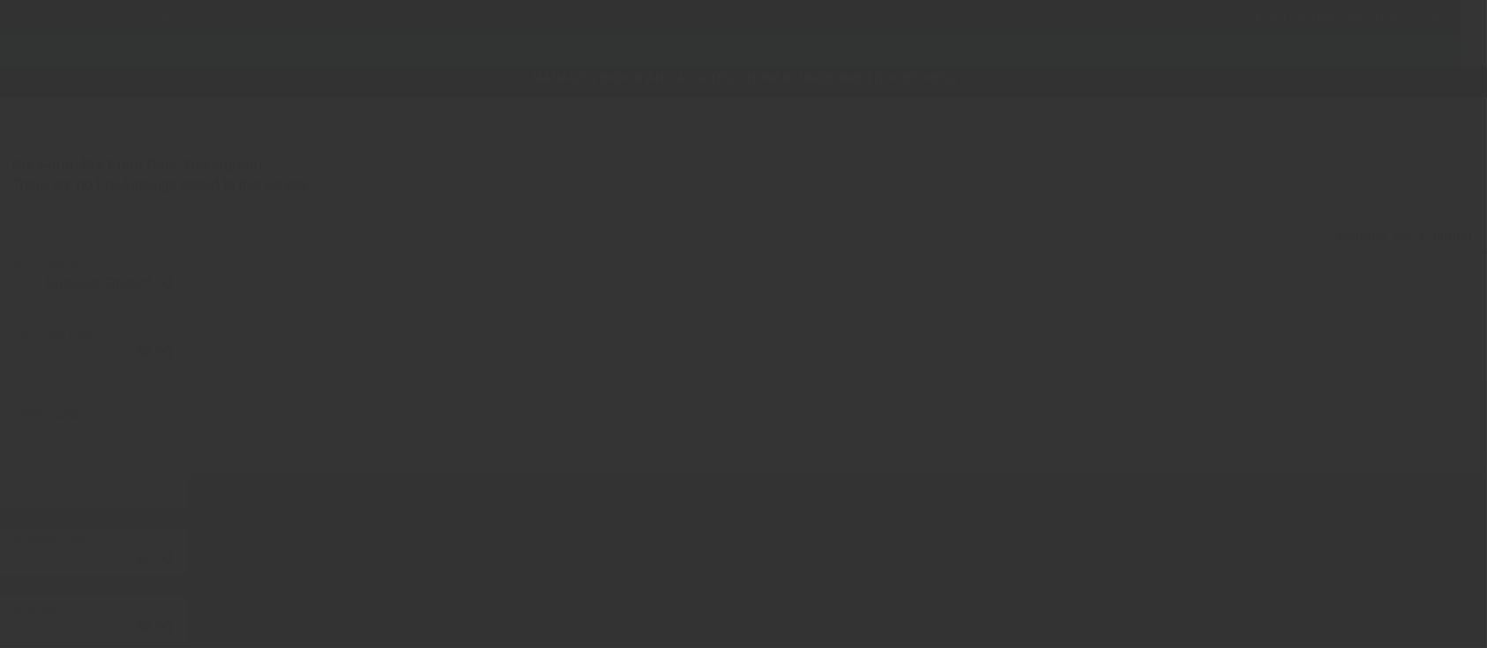
type input "$120,000.00"
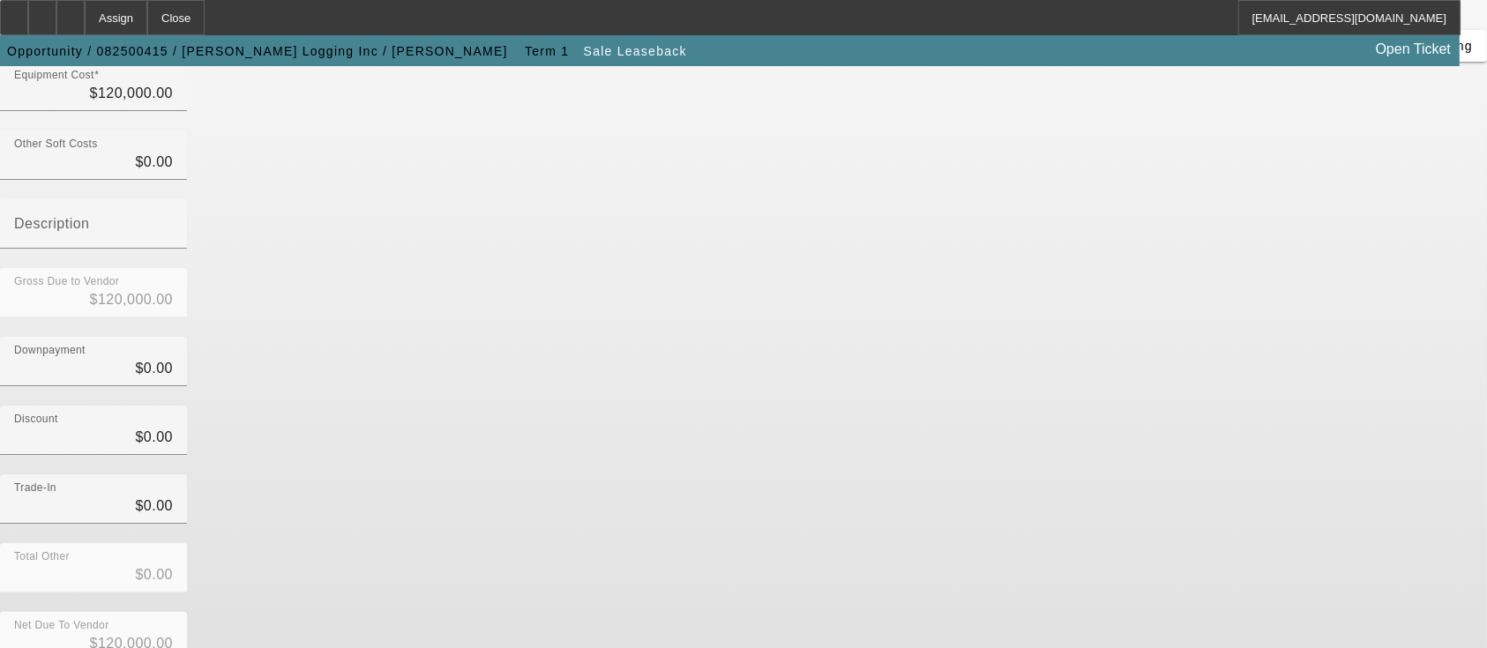
scroll to position [248, 0]
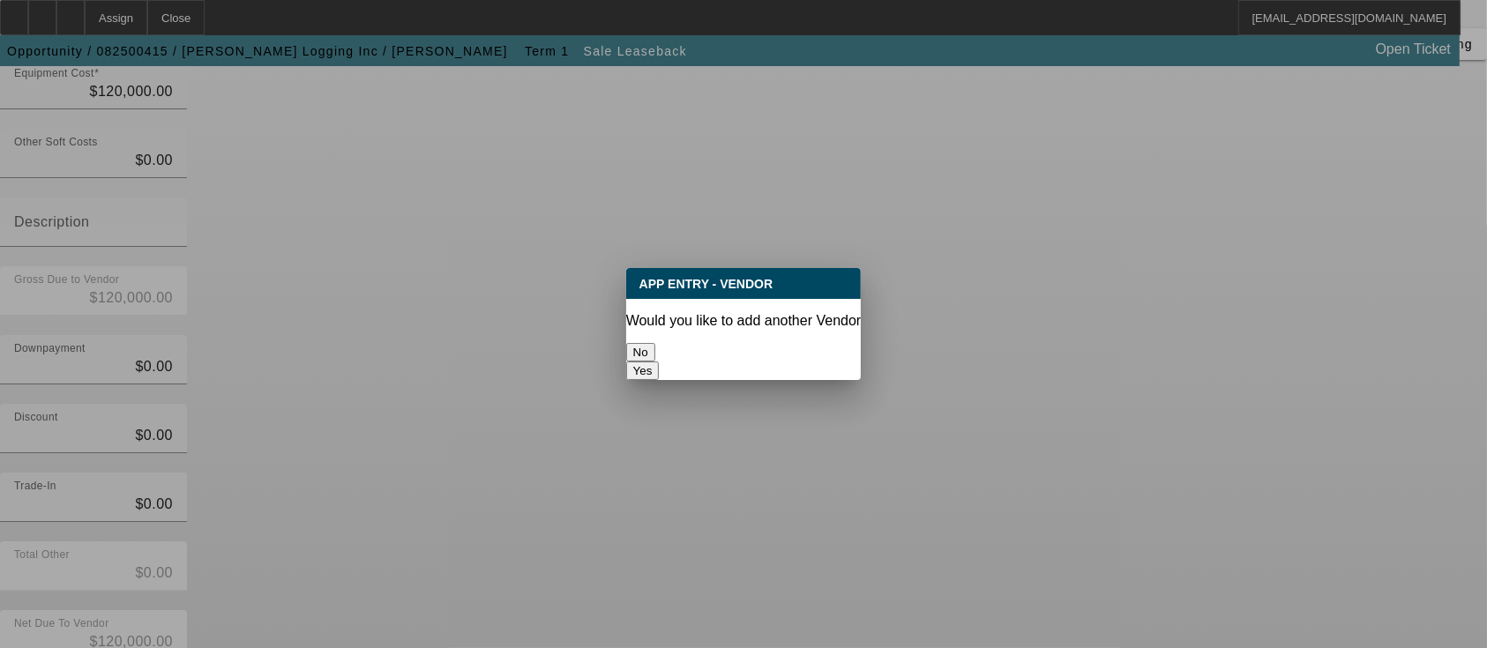
click at [655, 347] on button "No" at bounding box center [640, 352] width 29 height 19
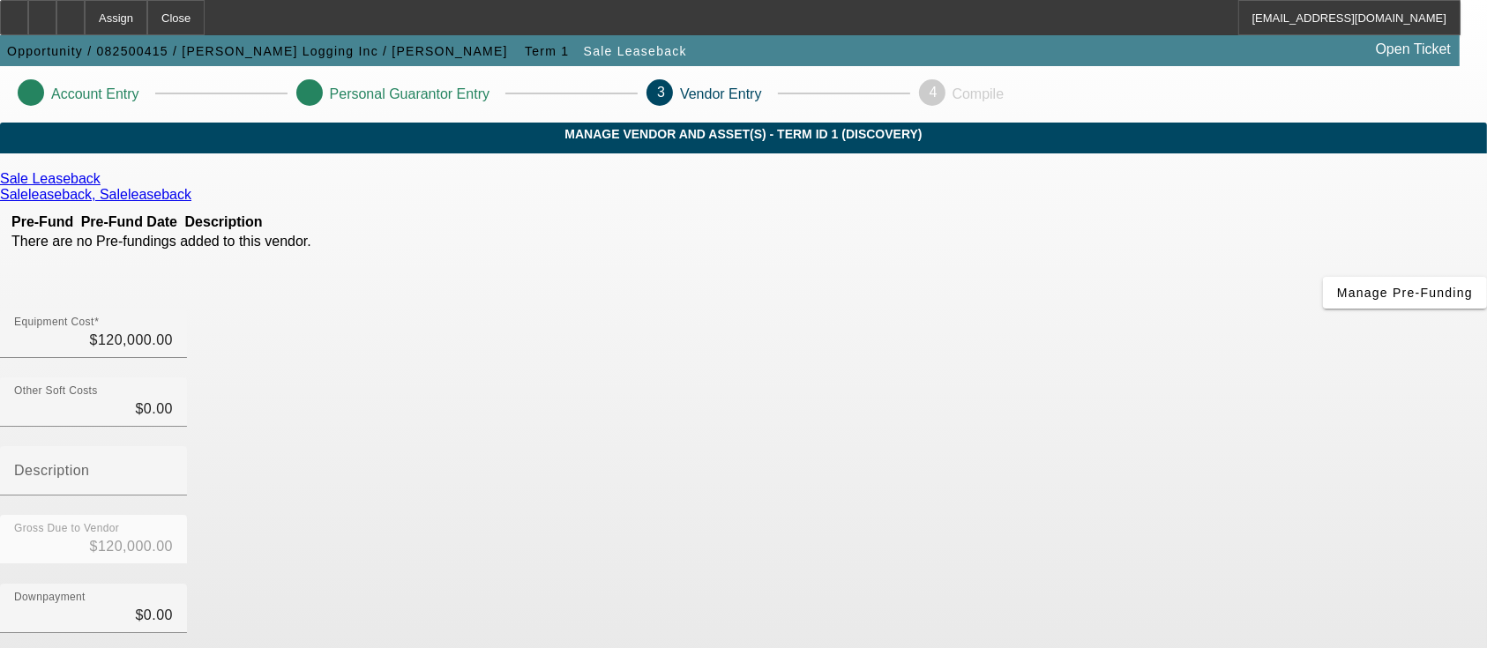
scroll to position [248, 0]
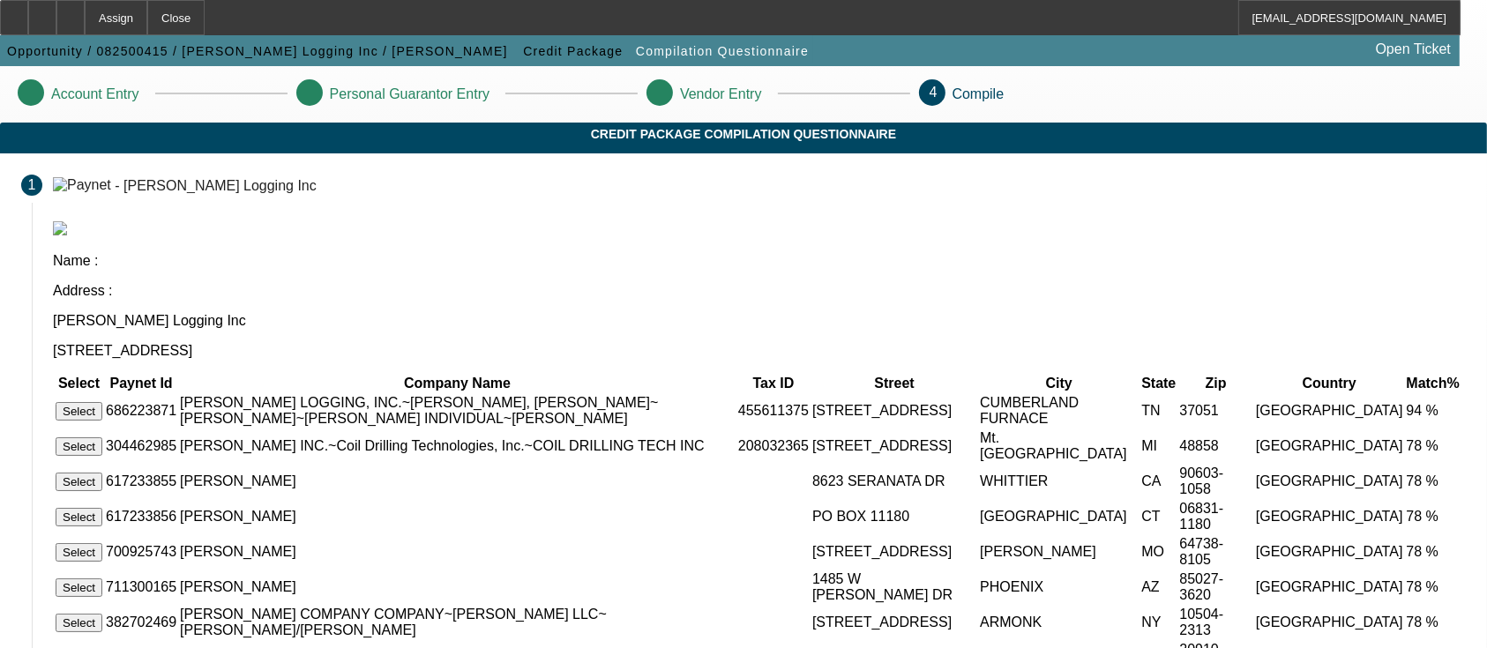
click at [102, 402] on button "Select" at bounding box center [79, 411] width 47 height 19
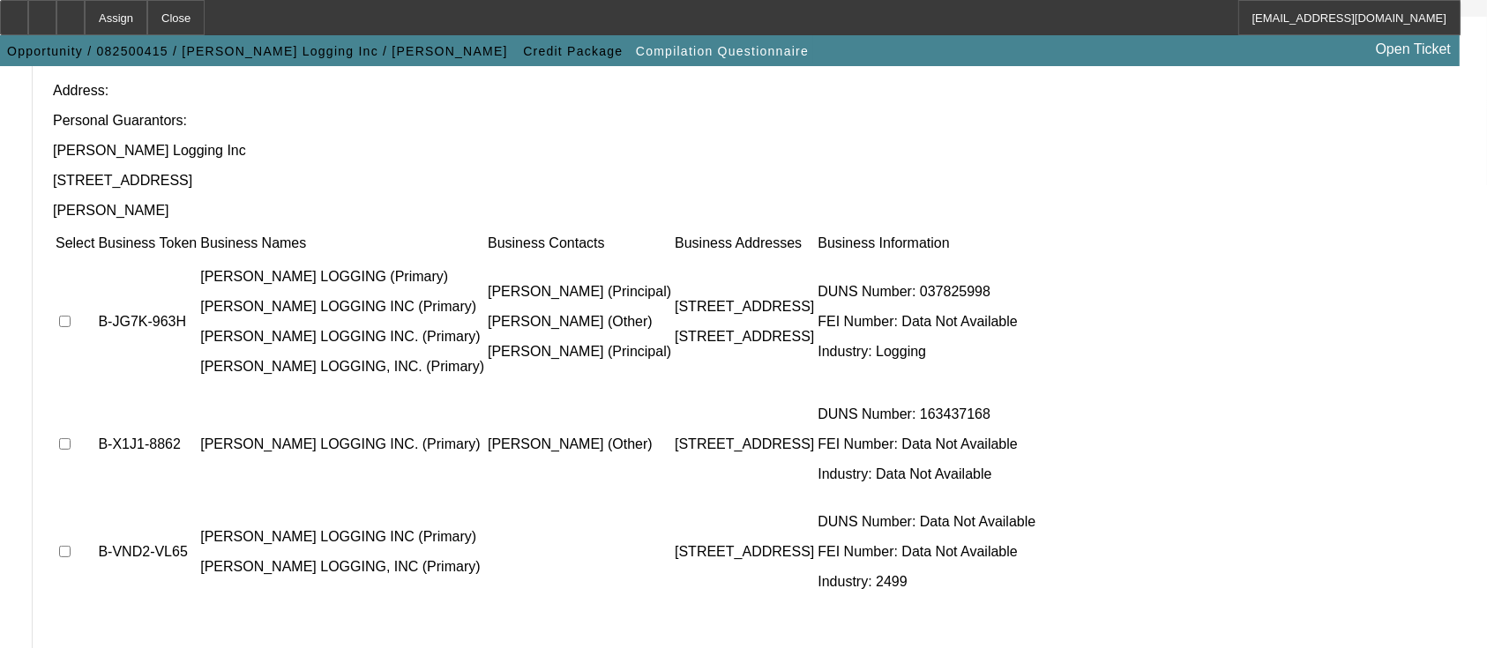
click at [71, 316] on input "checkbox" at bounding box center [64, 321] width 11 height 11
checkbox input "true"
click at [71, 438] on input "checkbox" at bounding box center [64, 443] width 11 height 11
checkbox input "true"
click at [71, 546] on input "checkbox" at bounding box center [64, 551] width 11 height 11
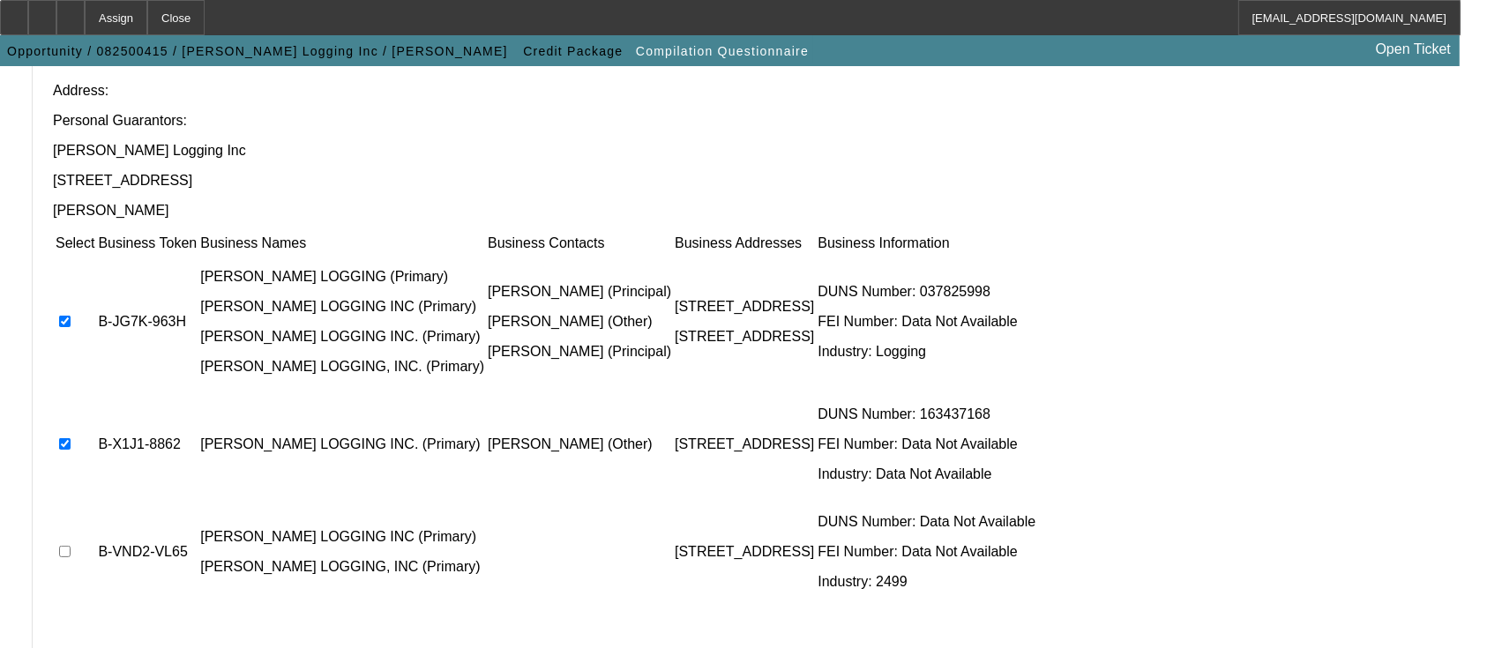
checkbox input "true"
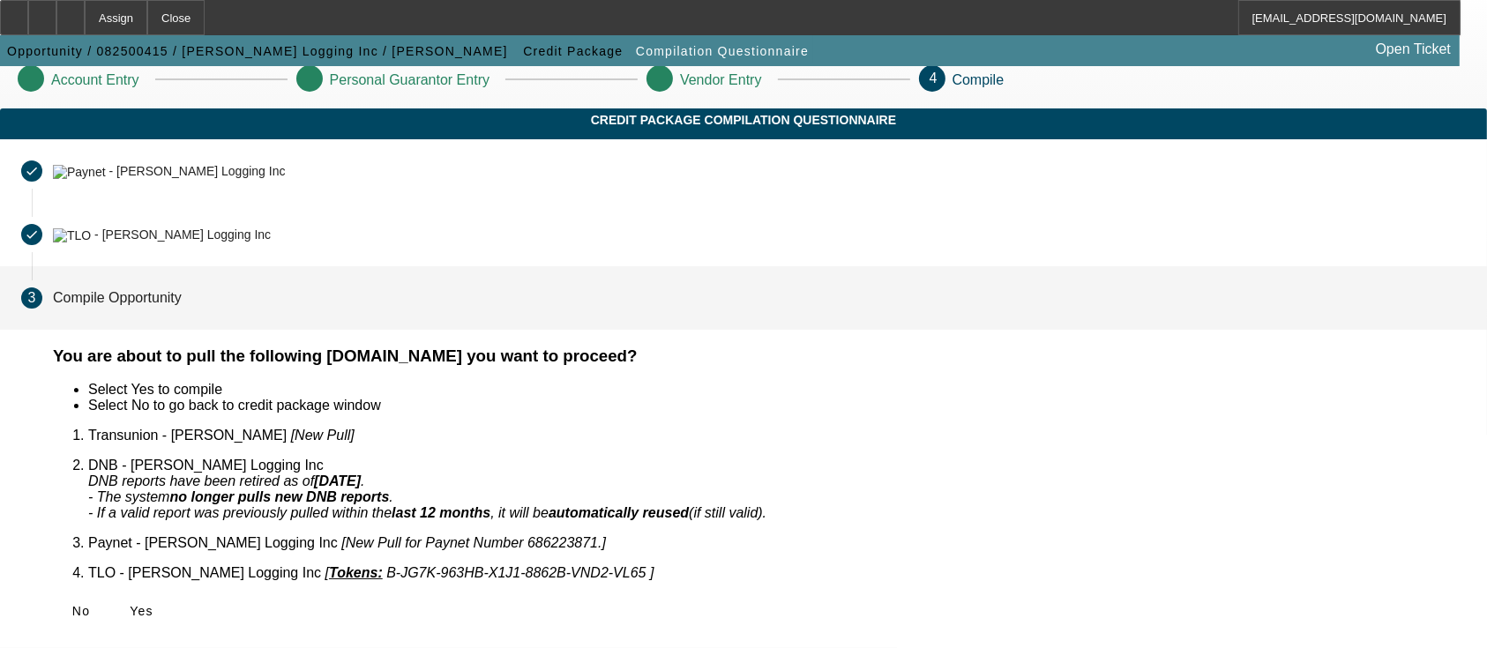
scroll to position [0, 0]
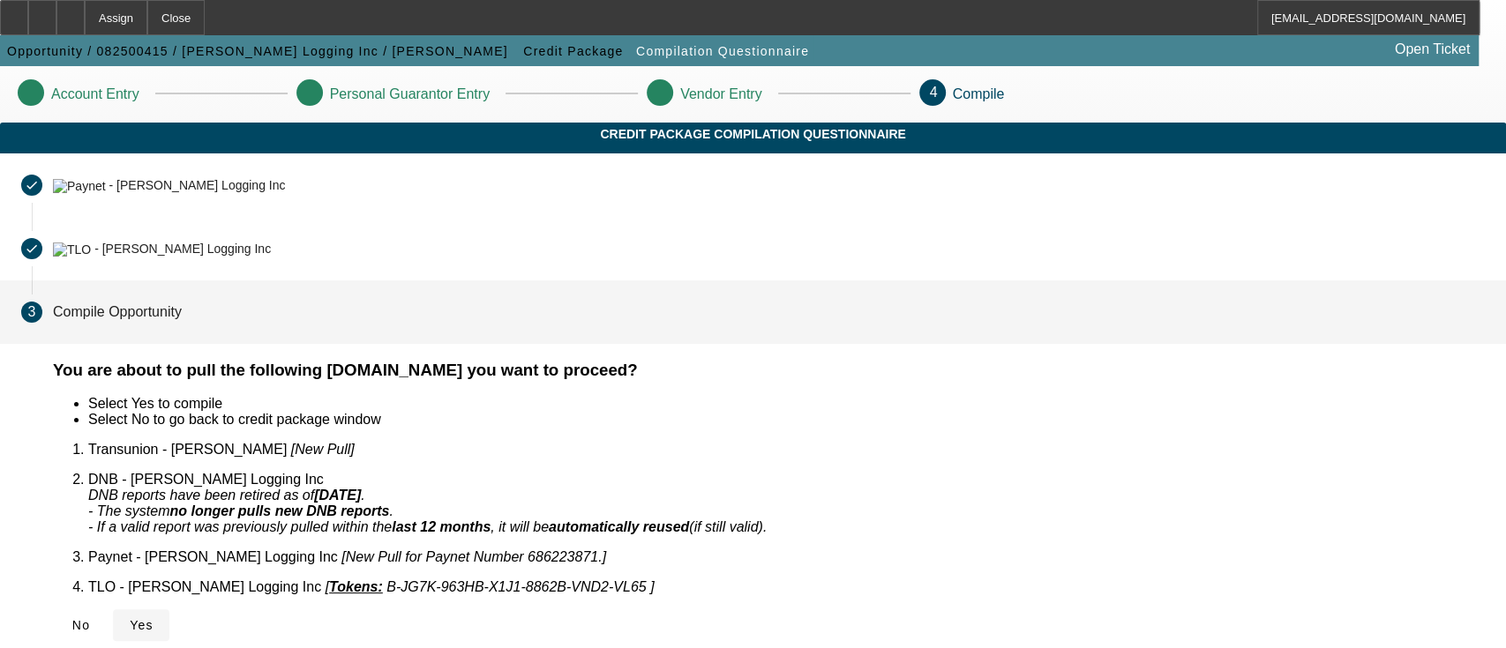
click at [130, 618] on icon at bounding box center [130, 625] width 0 height 14
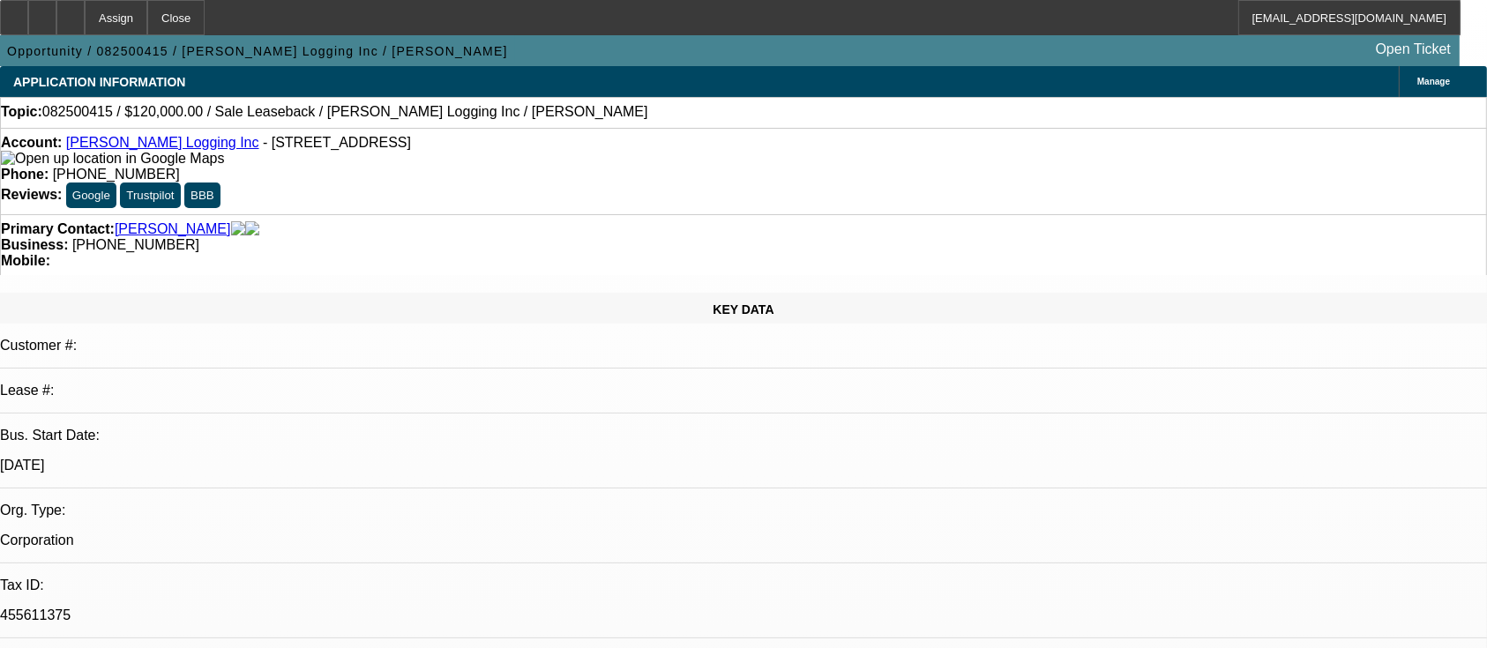
select select "0"
select select "2"
select select "0.1"
select select "4"
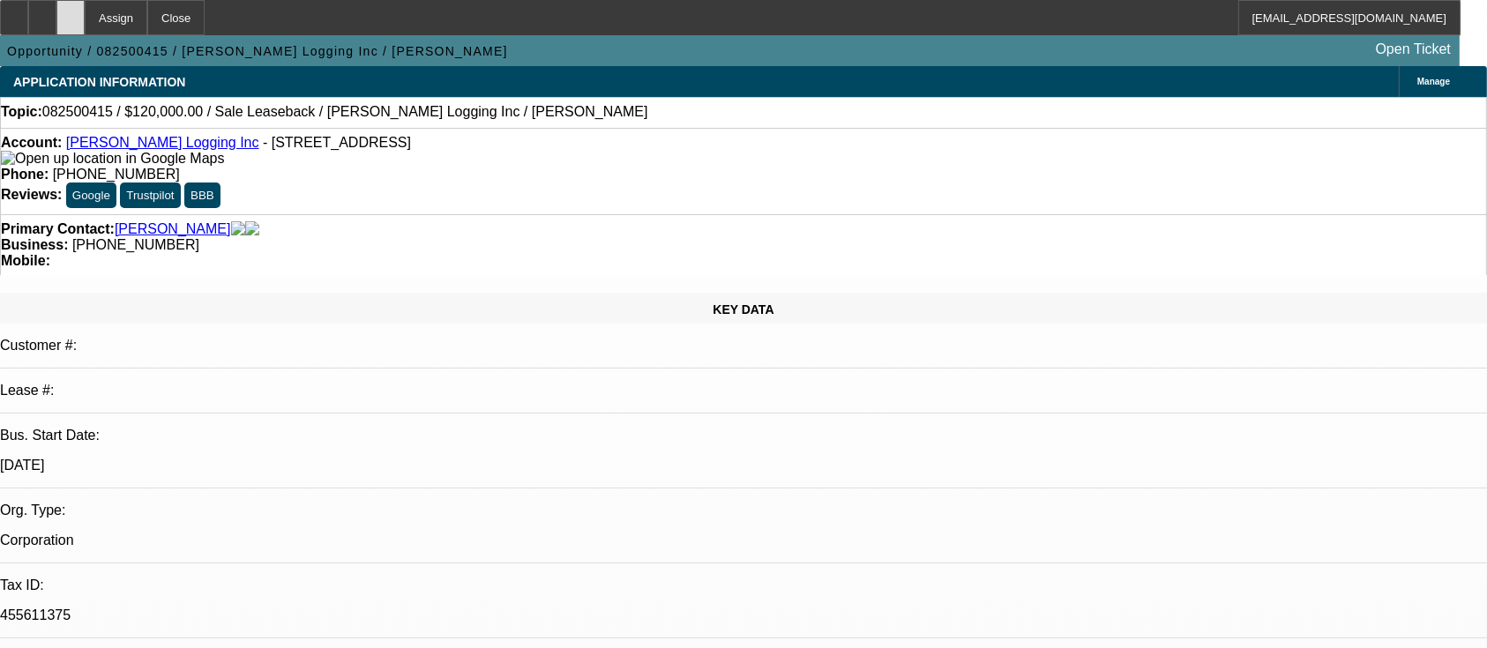
click at [71, 11] on icon at bounding box center [71, 11] width 0 height 0
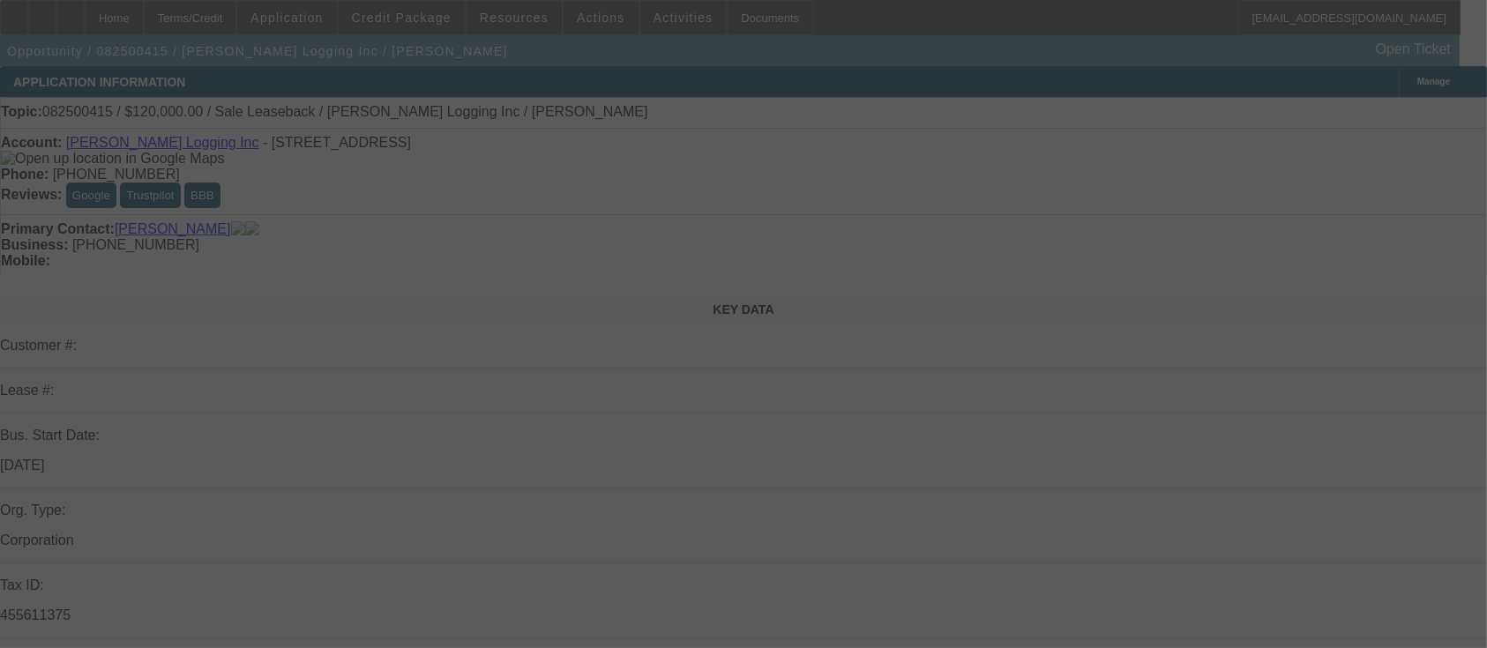
select select "0"
select select "2"
select select "0.1"
select select "4"
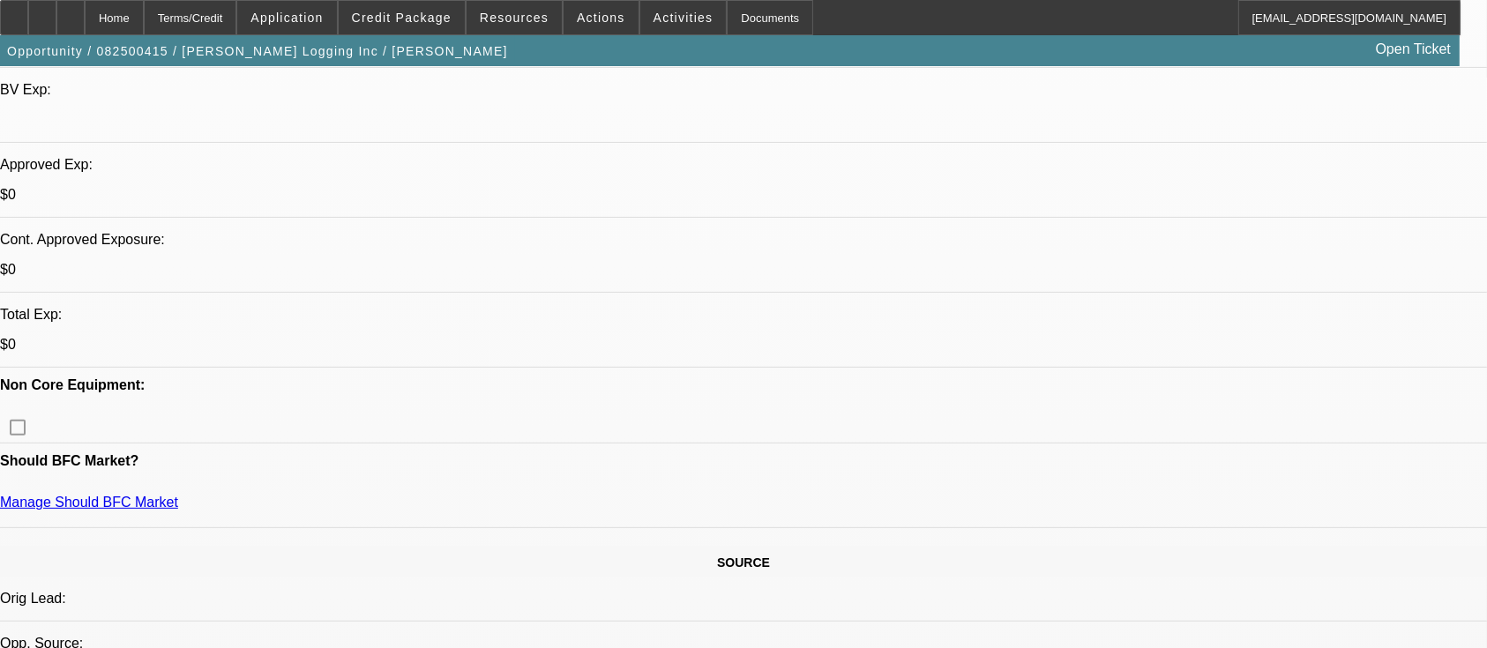
scroll to position [588, 0]
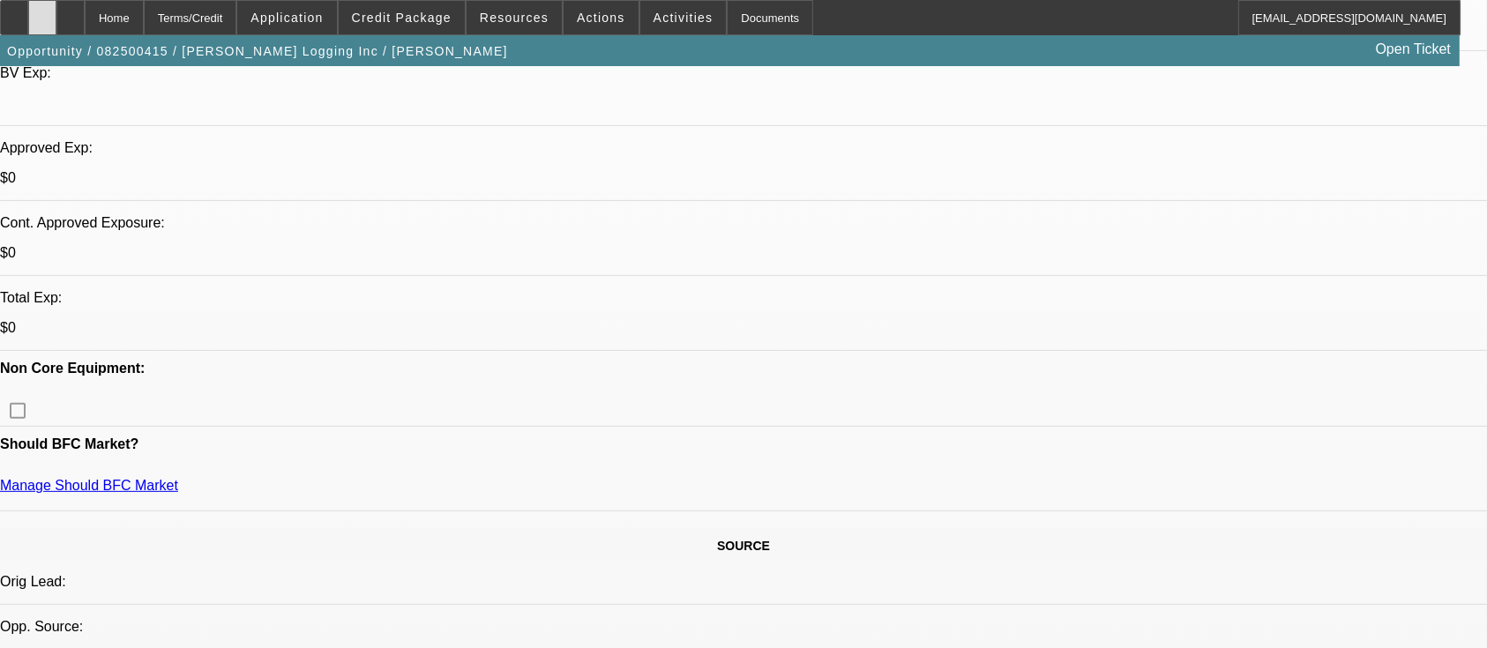
click at [56, 26] on div at bounding box center [42, 17] width 28 height 35
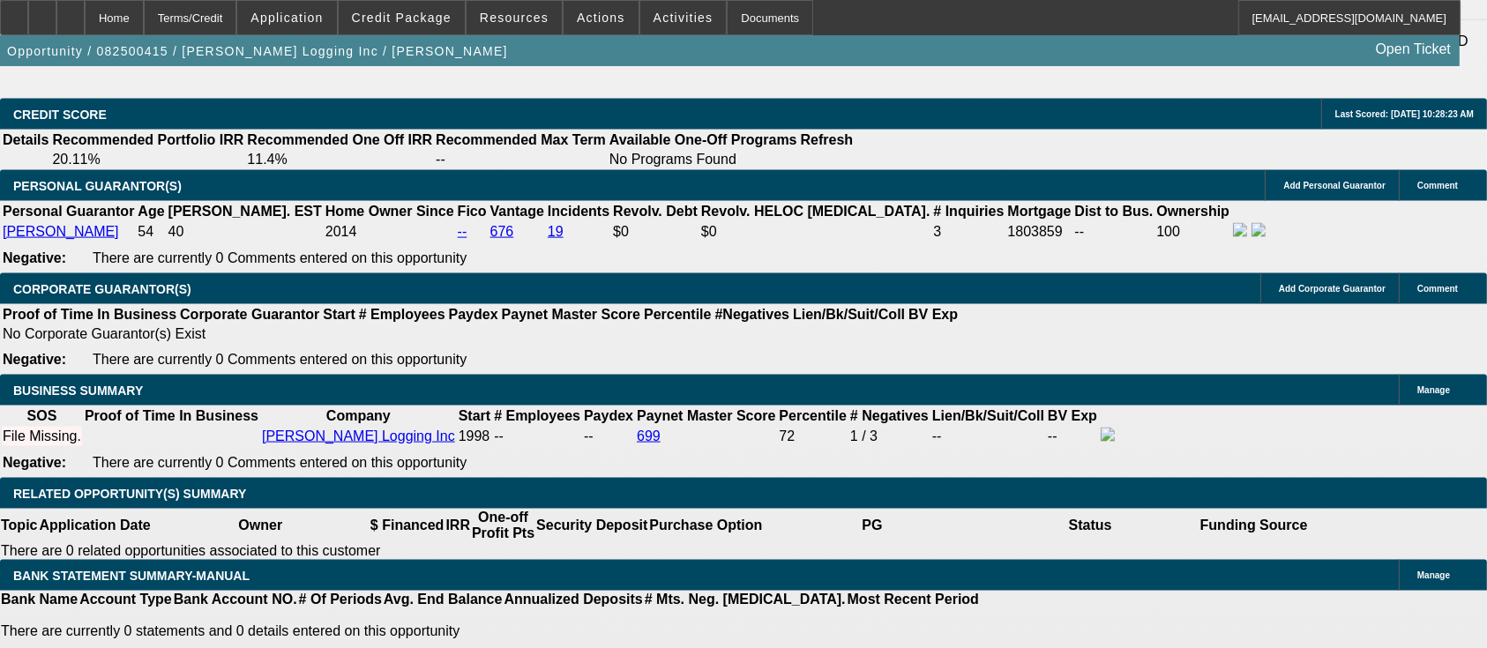
scroll to position [2235, 0]
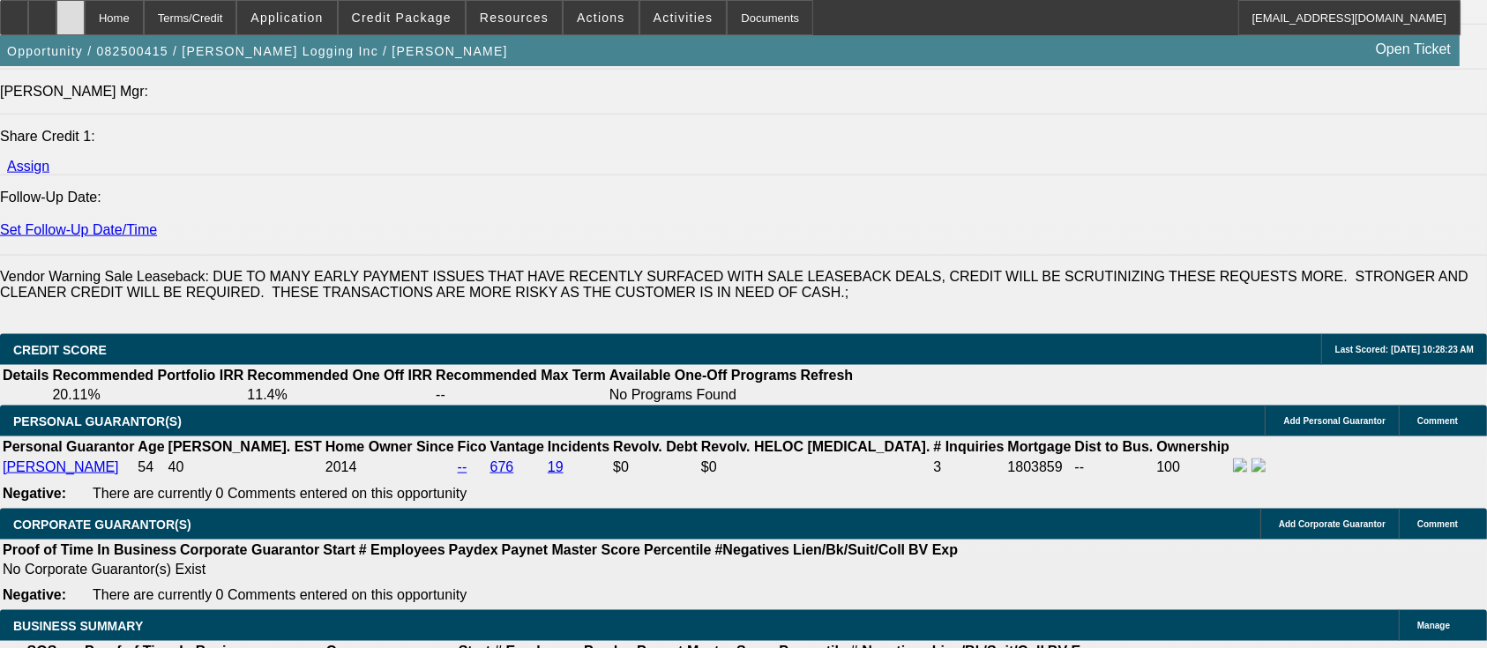
click at [71, 11] on icon at bounding box center [71, 11] width 0 height 0
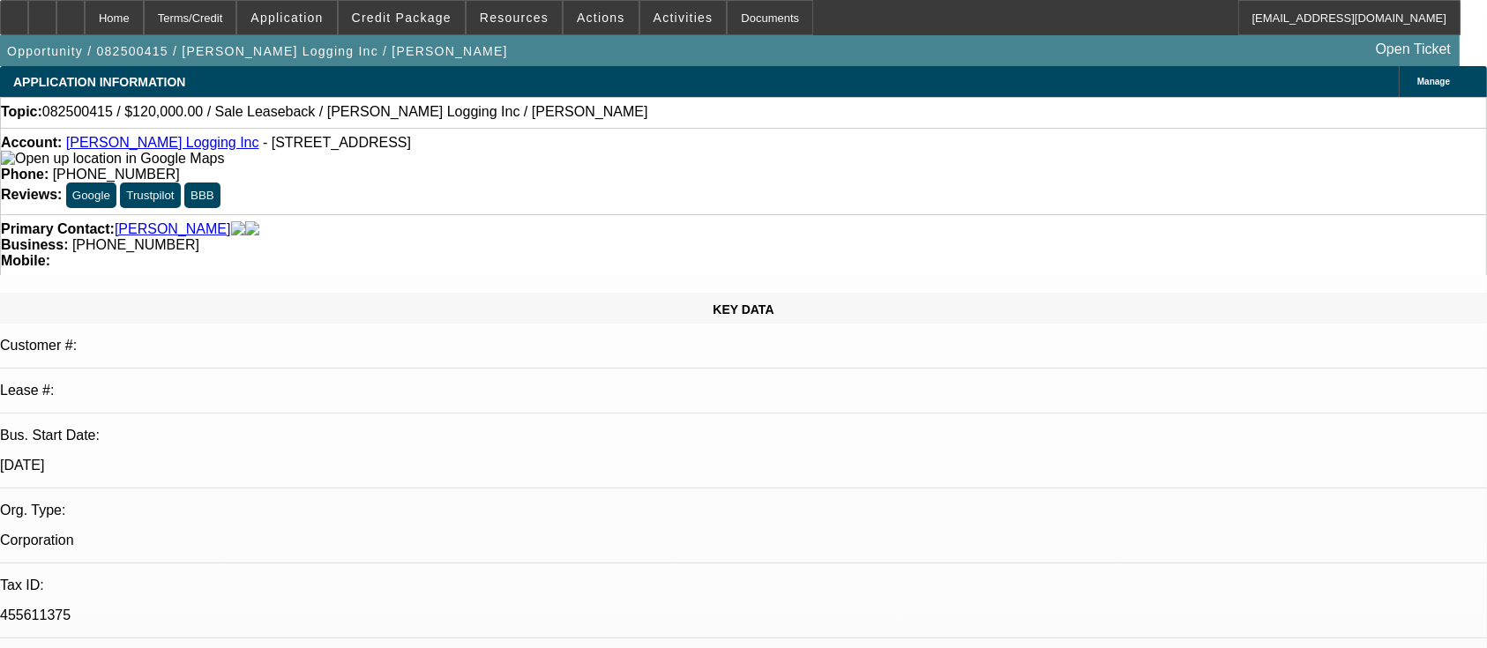
select select "0"
select select "2"
select select "0.1"
select select "4"
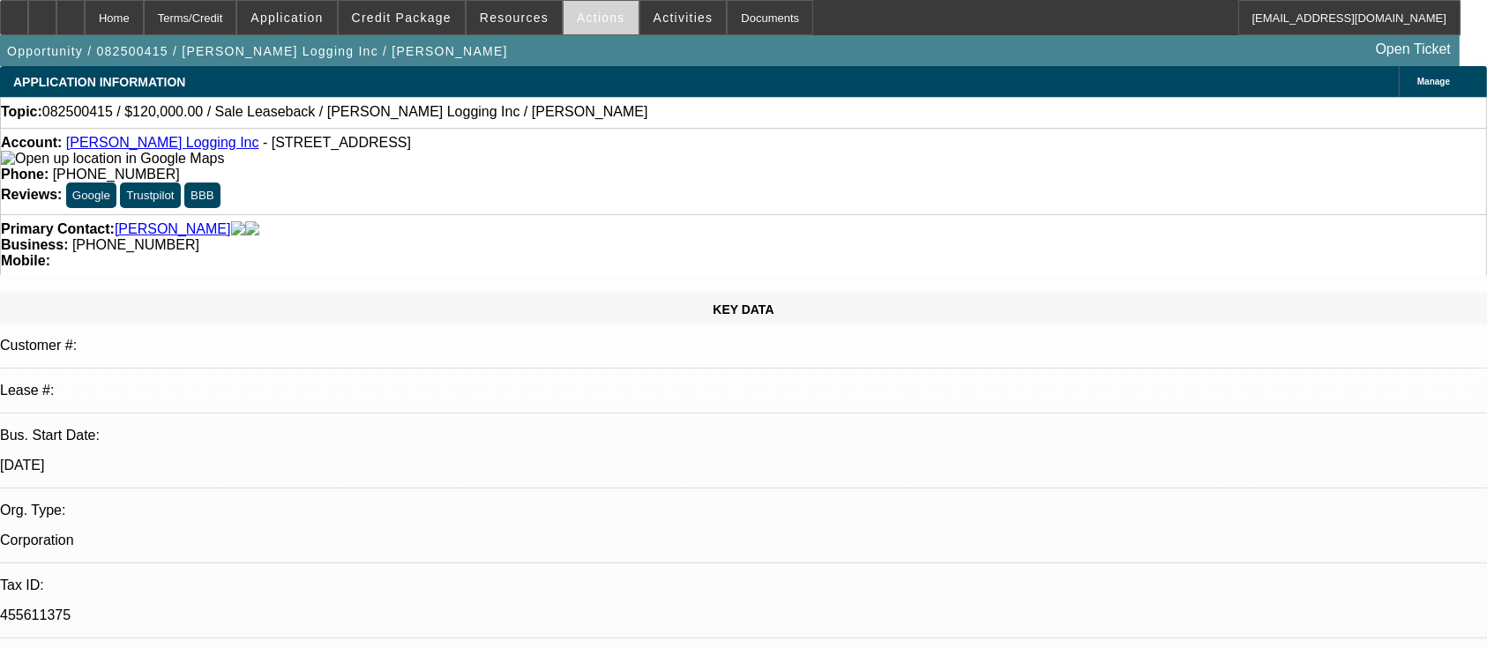
click at [591, 18] on span "Actions" at bounding box center [601, 18] width 49 height 14
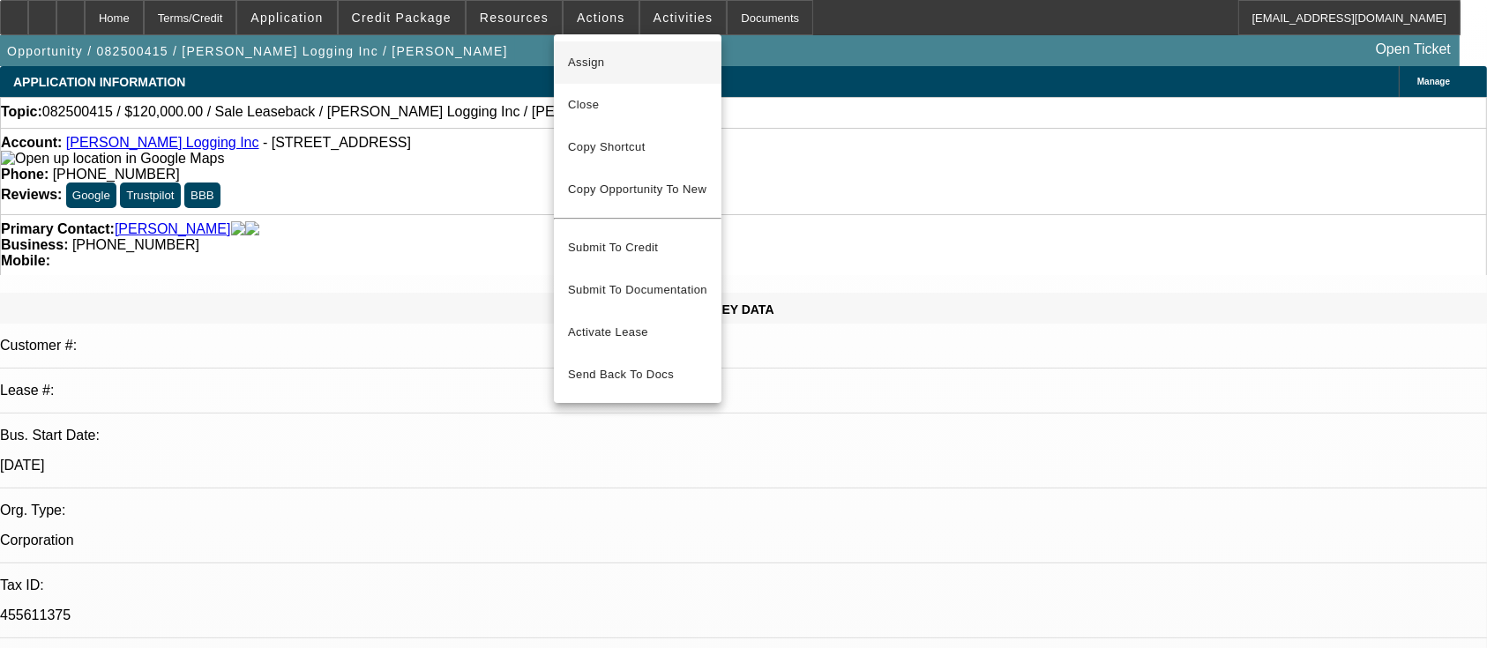
click at [607, 52] on span "Assign" at bounding box center [637, 62] width 139 height 21
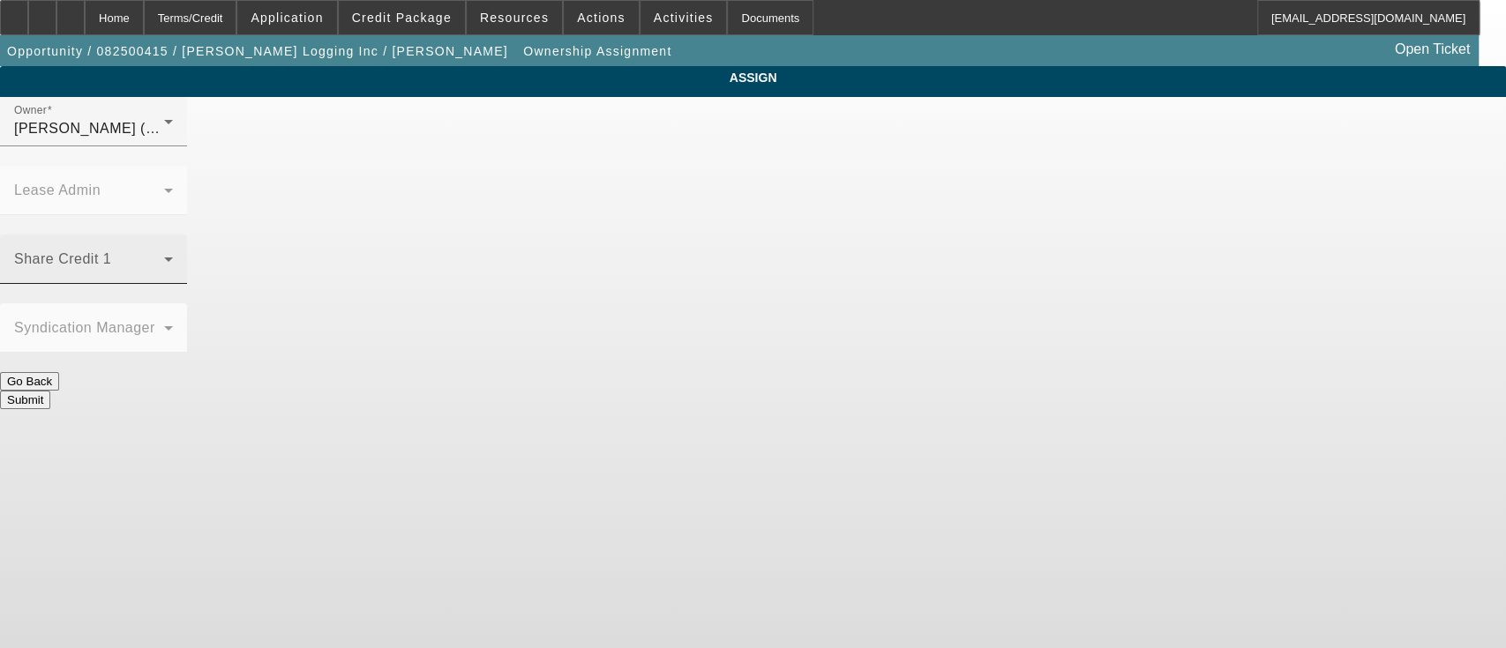
click at [164, 256] on span at bounding box center [89, 266] width 150 height 21
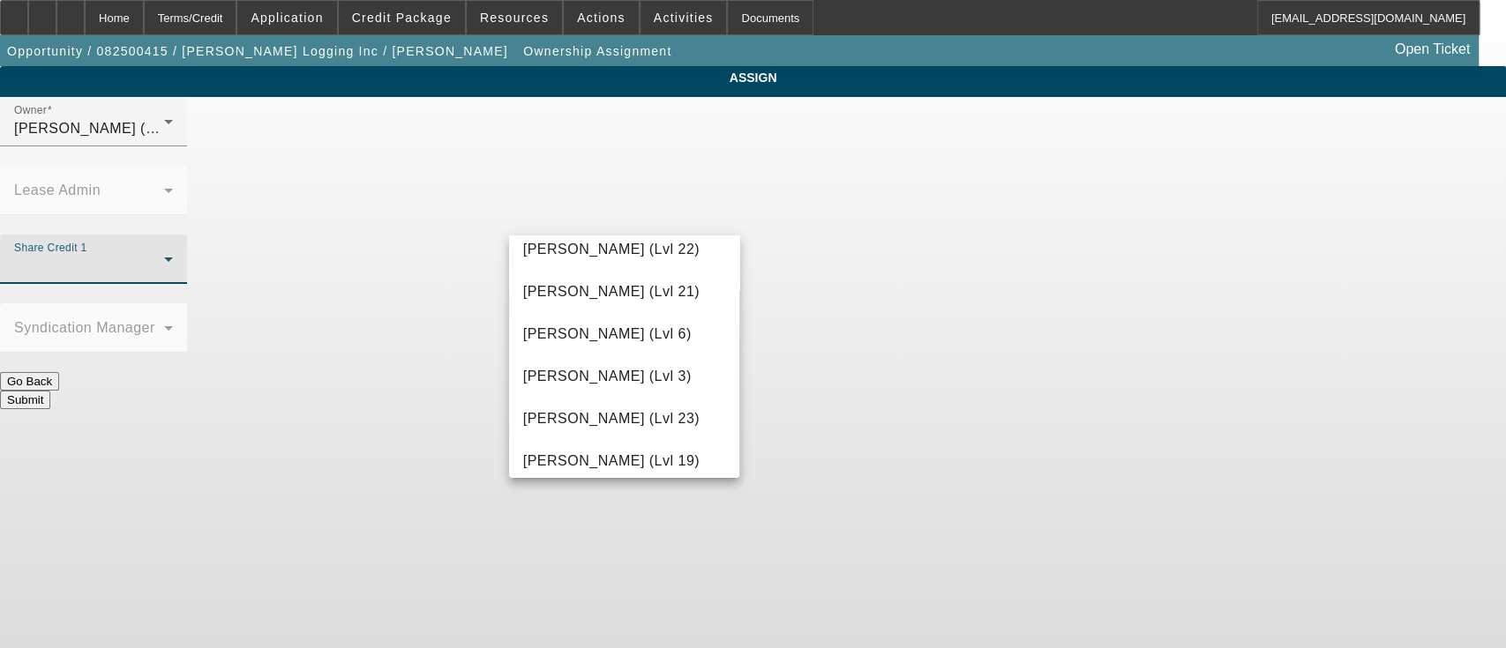
scroll to position [1999, 0]
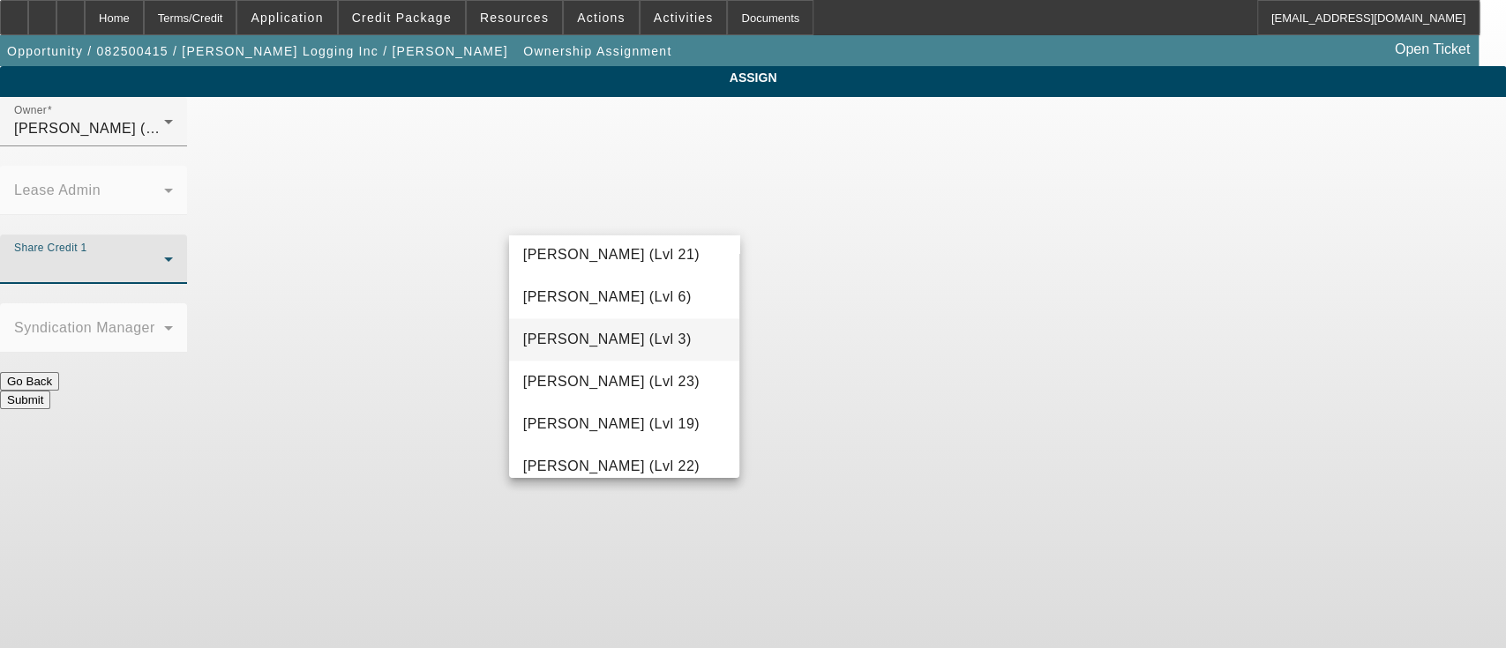
click at [590, 350] on span "[PERSON_NAME] (Lvl 3)" at bounding box center [607, 339] width 169 height 21
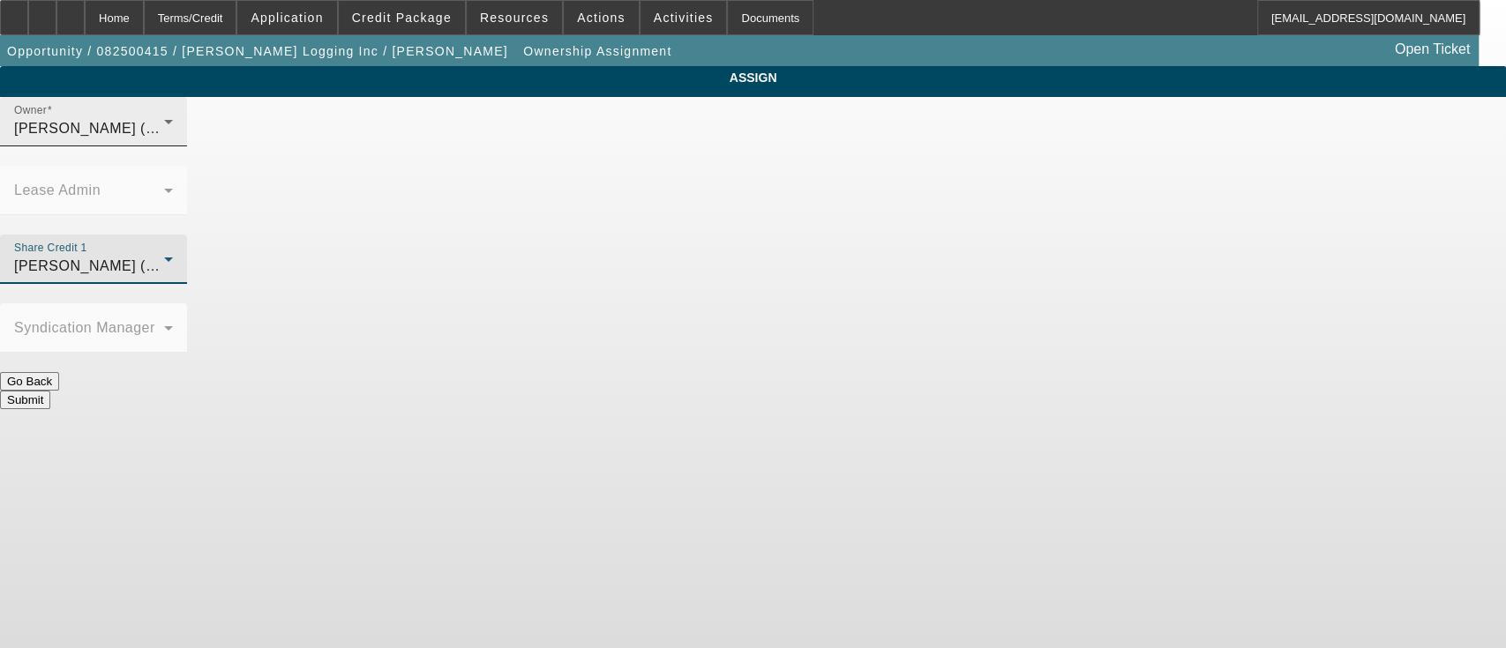
click at [183, 136] on span "[PERSON_NAME] (Lvl 3)" at bounding box center [98, 128] width 169 height 15
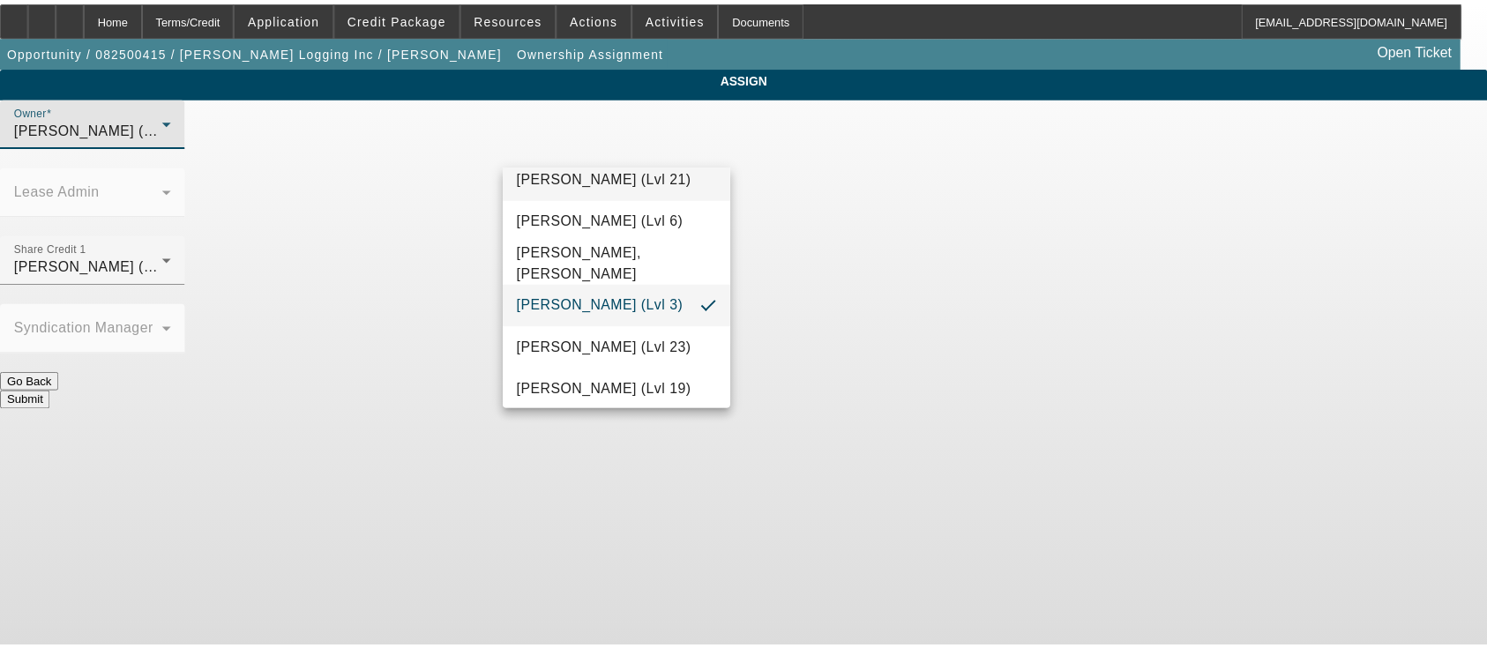
scroll to position [2144, 0]
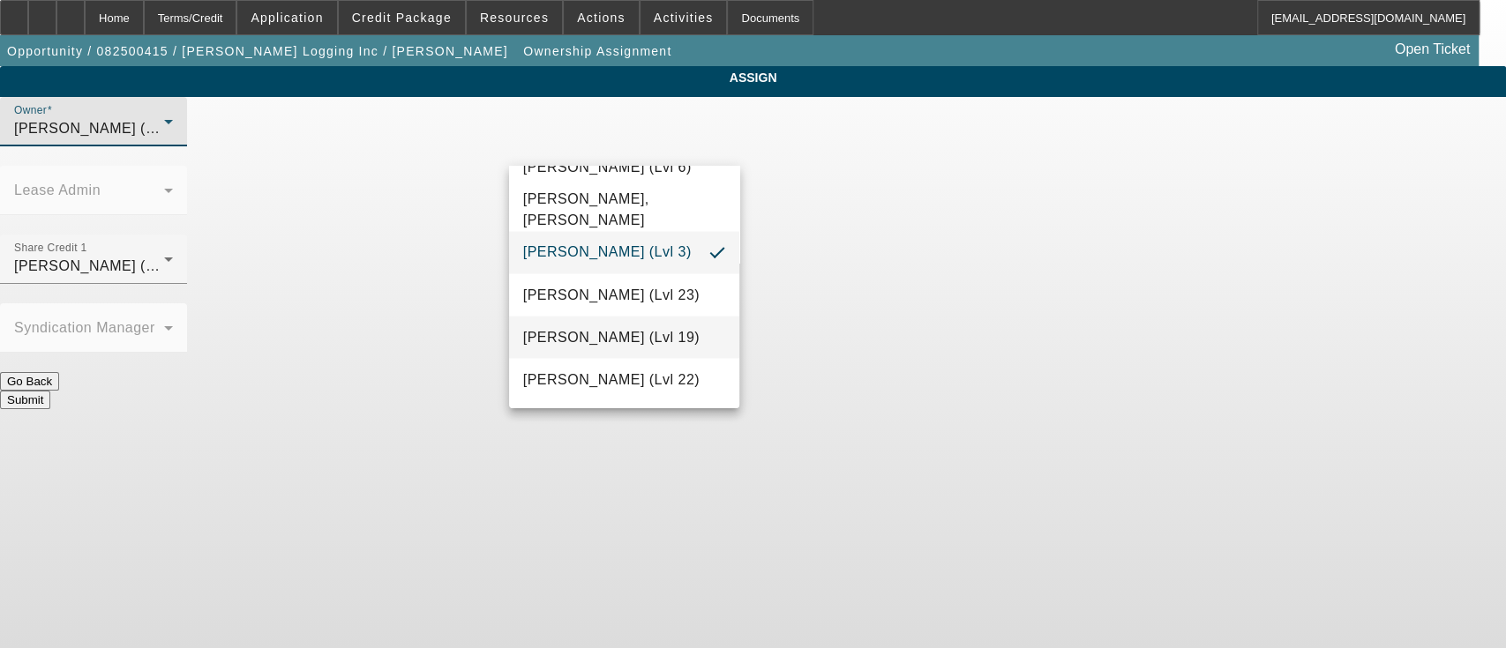
click at [640, 348] on span "[PERSON_NAME] (Lvl 19)" at bounding box center [611, 336] width 176 height 21
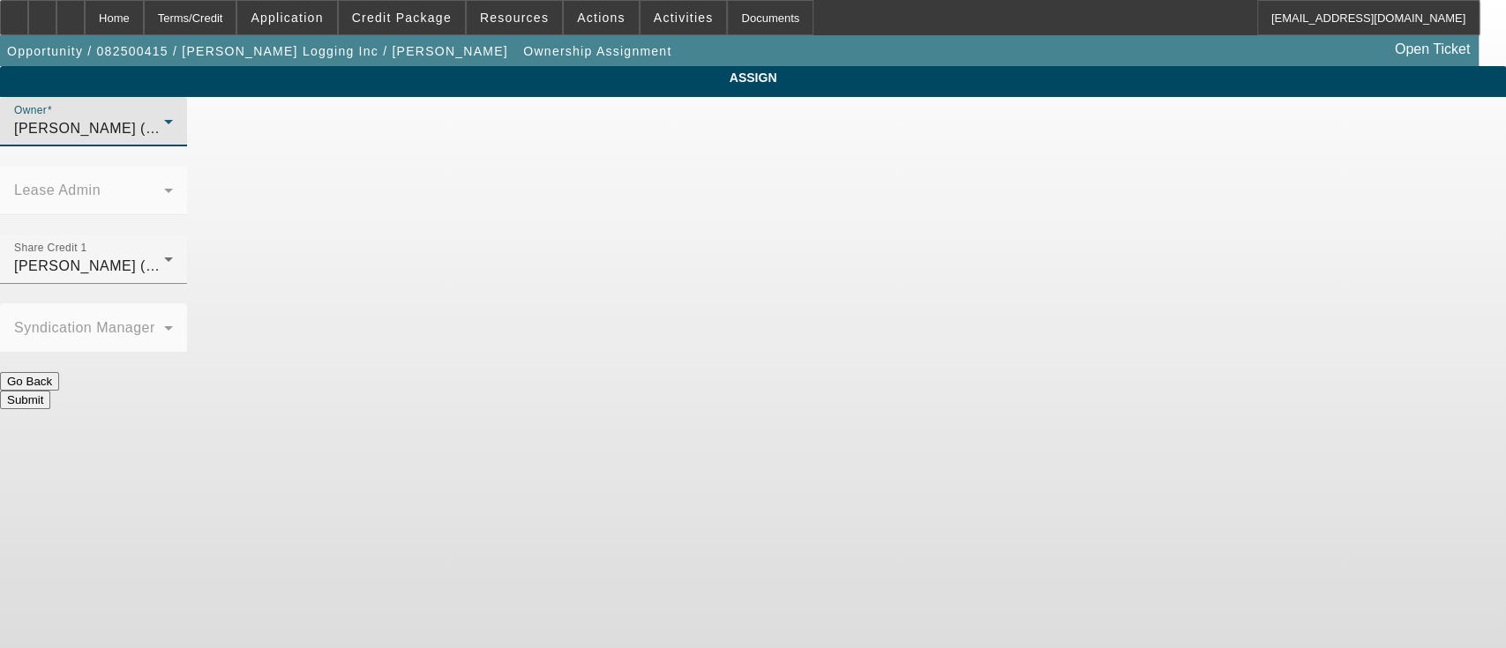
click at [50, 391] on button "Submit" at bounding box center [25, 400] width 50 height 19
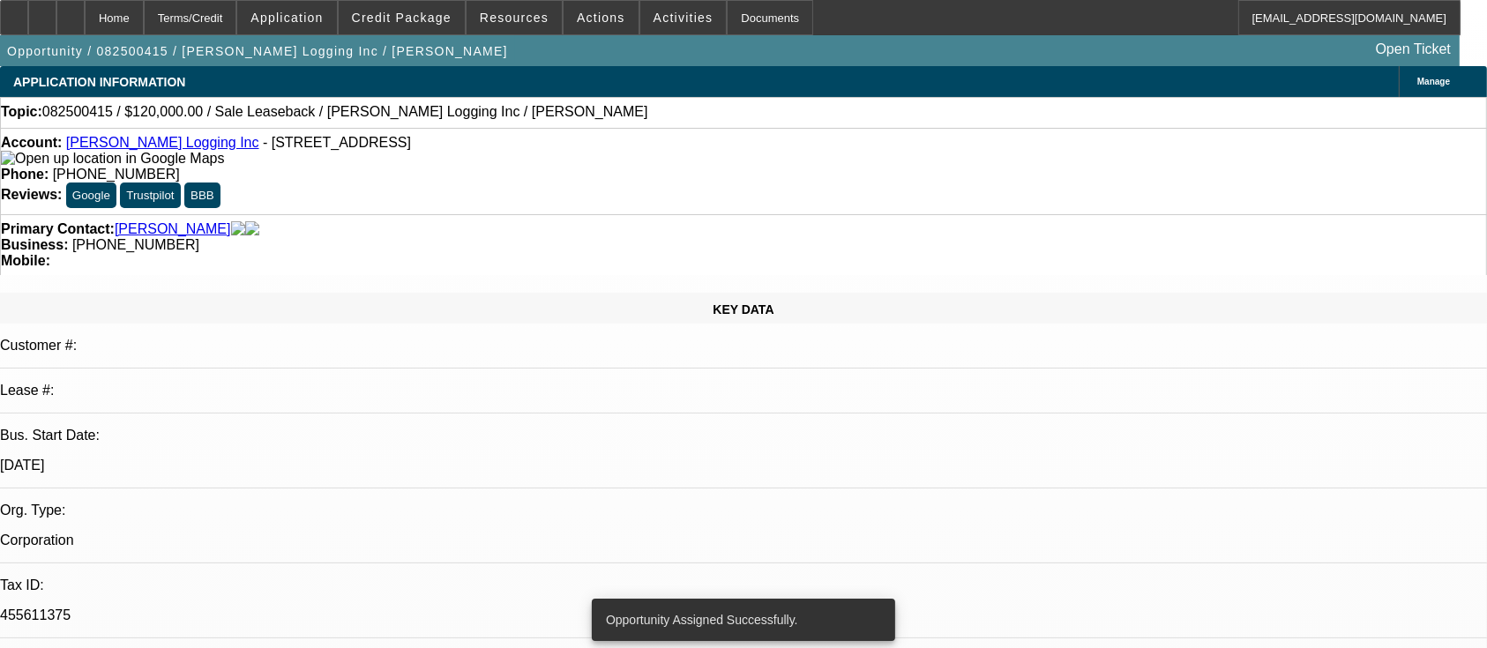
select select "0"
select select "2"
select select "0.1"
select select "4"
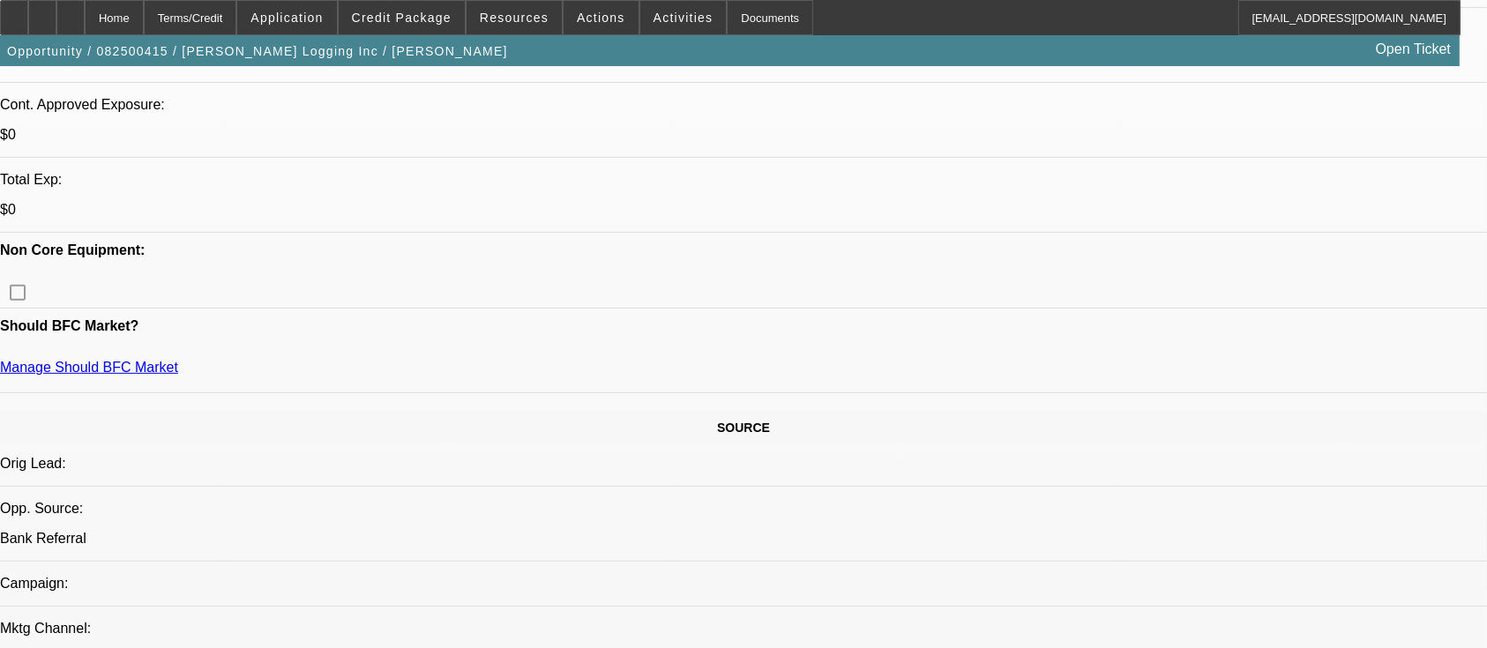
scroll to position [588, 0]
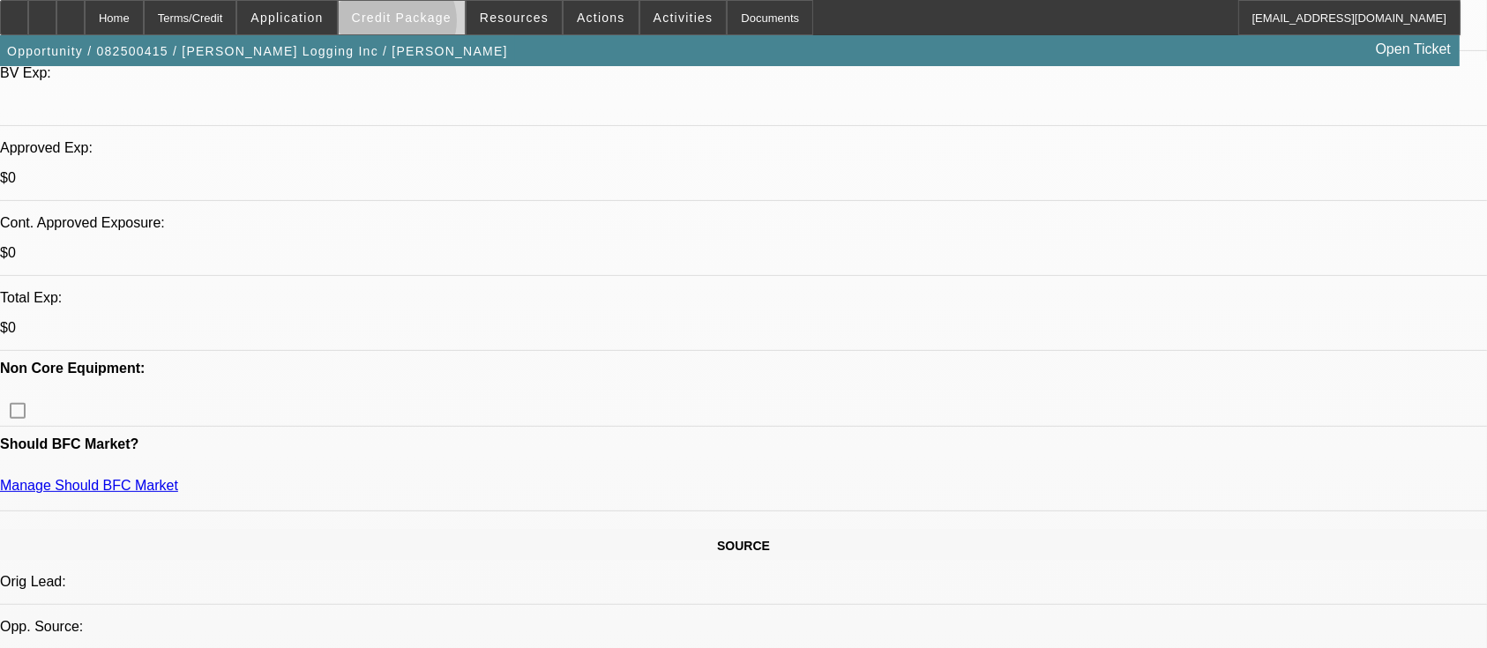
click at [423, 25] on span at bounding box center [402, 17] width 126 height 42
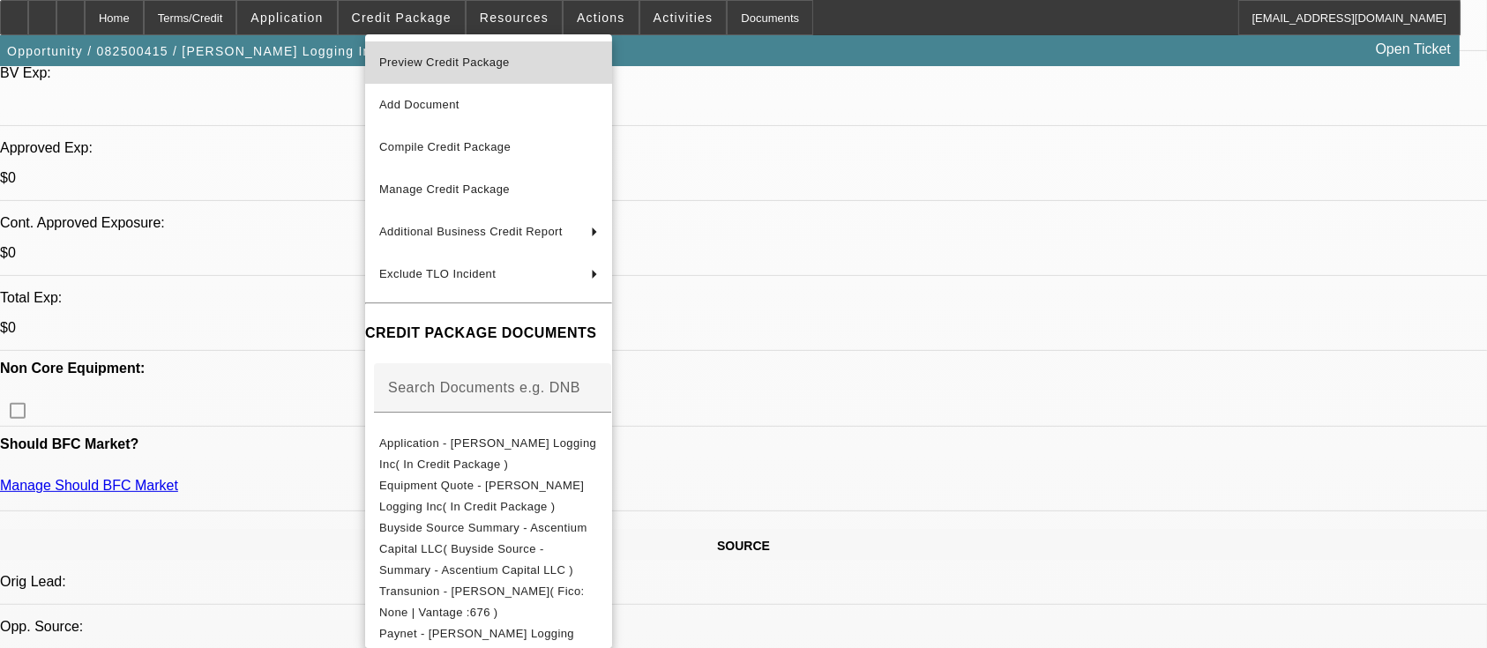
click at [561, 53] on span "Preview Credit Package" at bounding box center [488, 62] width 219 height 21
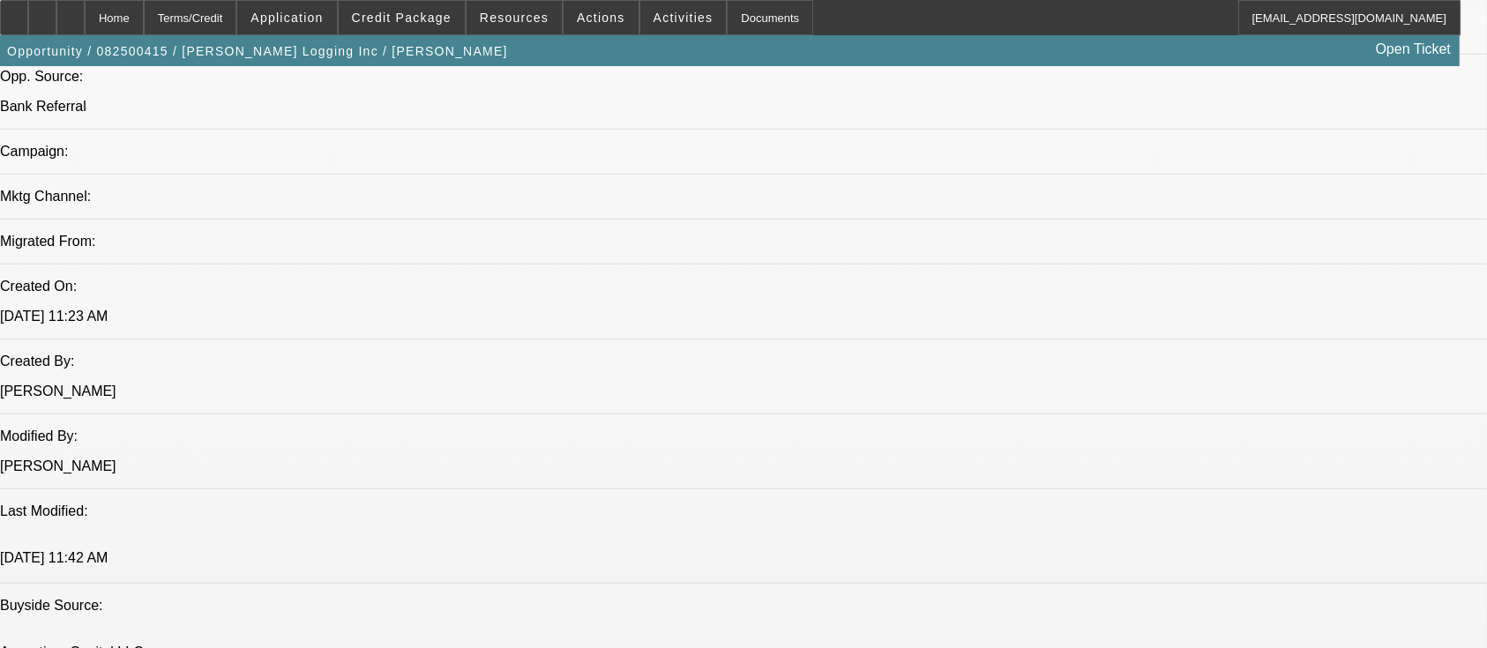
scroll to position [1529, 0]
